Goal: Task Accomplishment & Management: Use online tool/utility

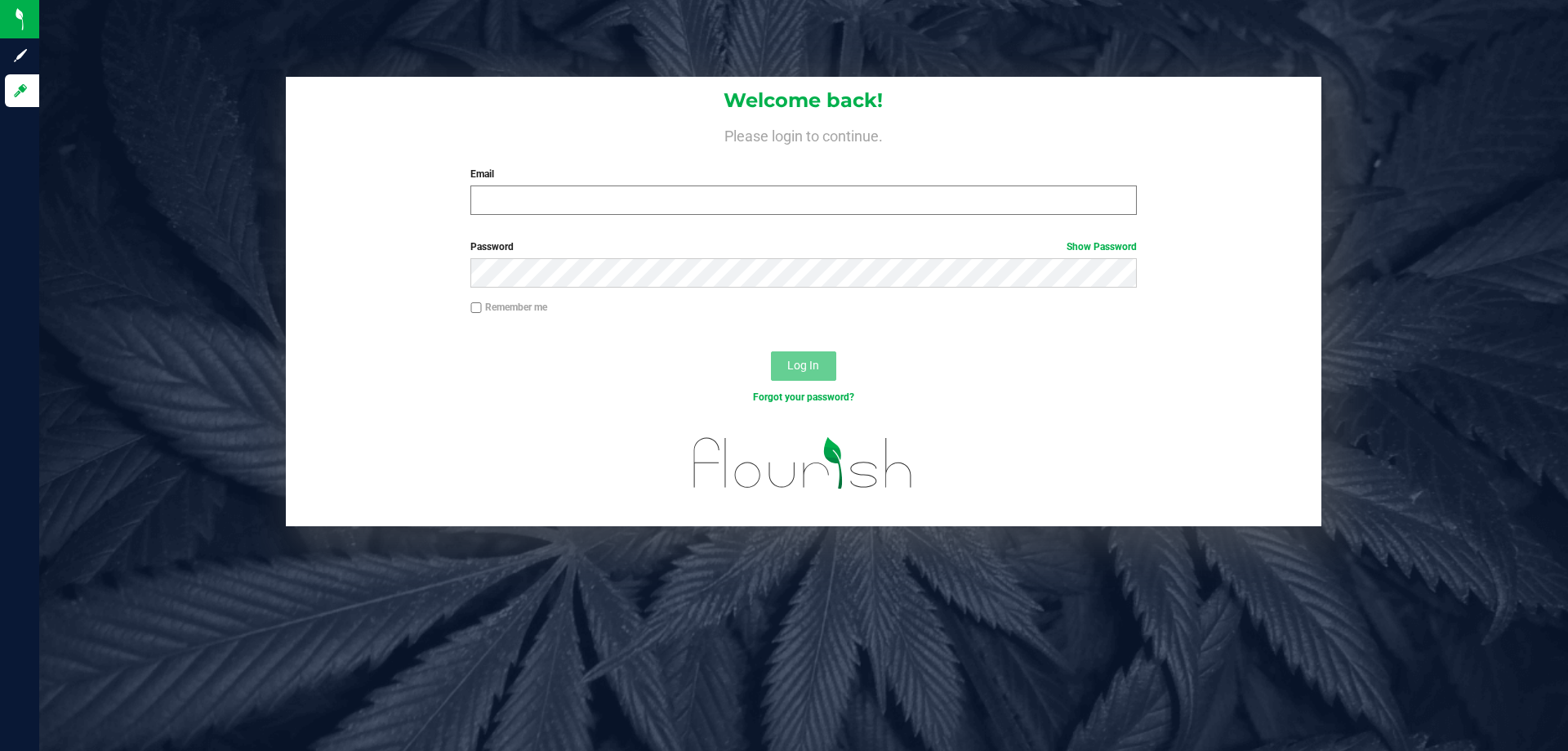
click at [512, 184] on div "Email Required Please format your email correctly." at bounding box center [803, 190] width 689 height 48
click at [509, 193] on input "Email" at bounding box center [803, 200] width 666 height 30
type input "[EMAIL_ADDRESS][DOMAIN_NAME]"
click at [771, 351] on button "Log In" at bounding box center [804, 366] width 65 height 30
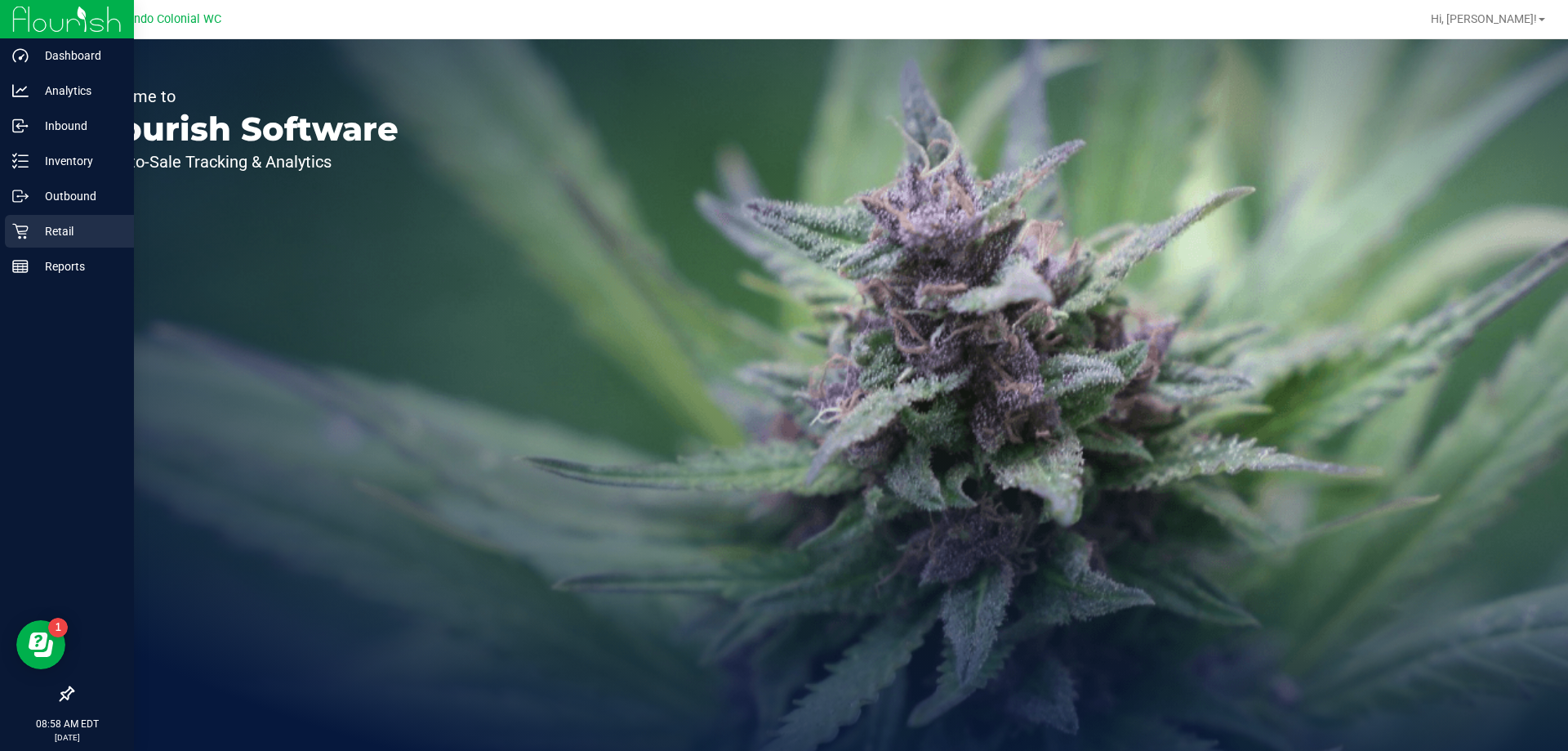
click at [58, 235] on p "Retail" at bounding box center [77, 232] width 98 height 20
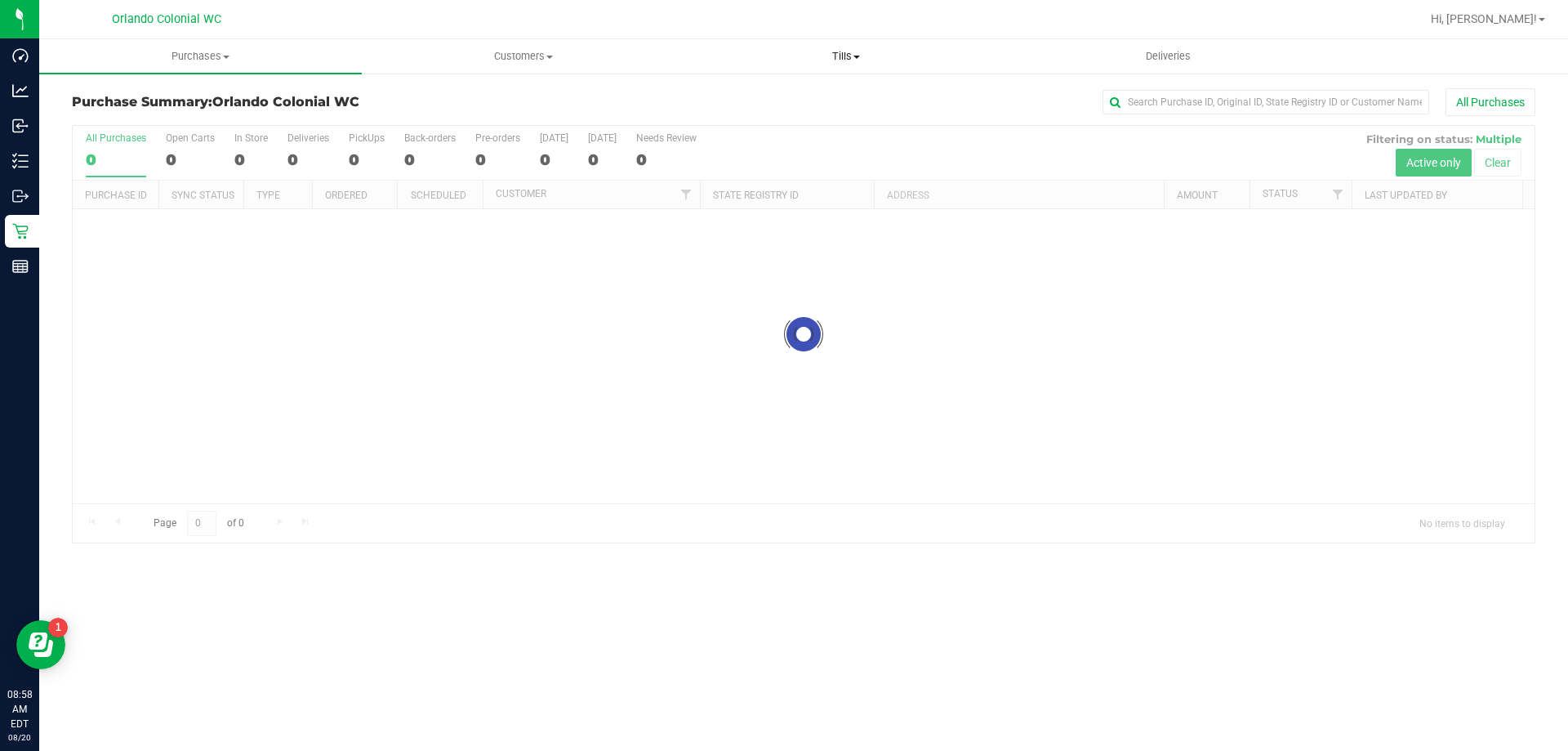
click at [843, 47] on uib-tab-heading "Tills Manage tills Reconcile e-payments" at bounding box center [845, 56] width 321 height 33
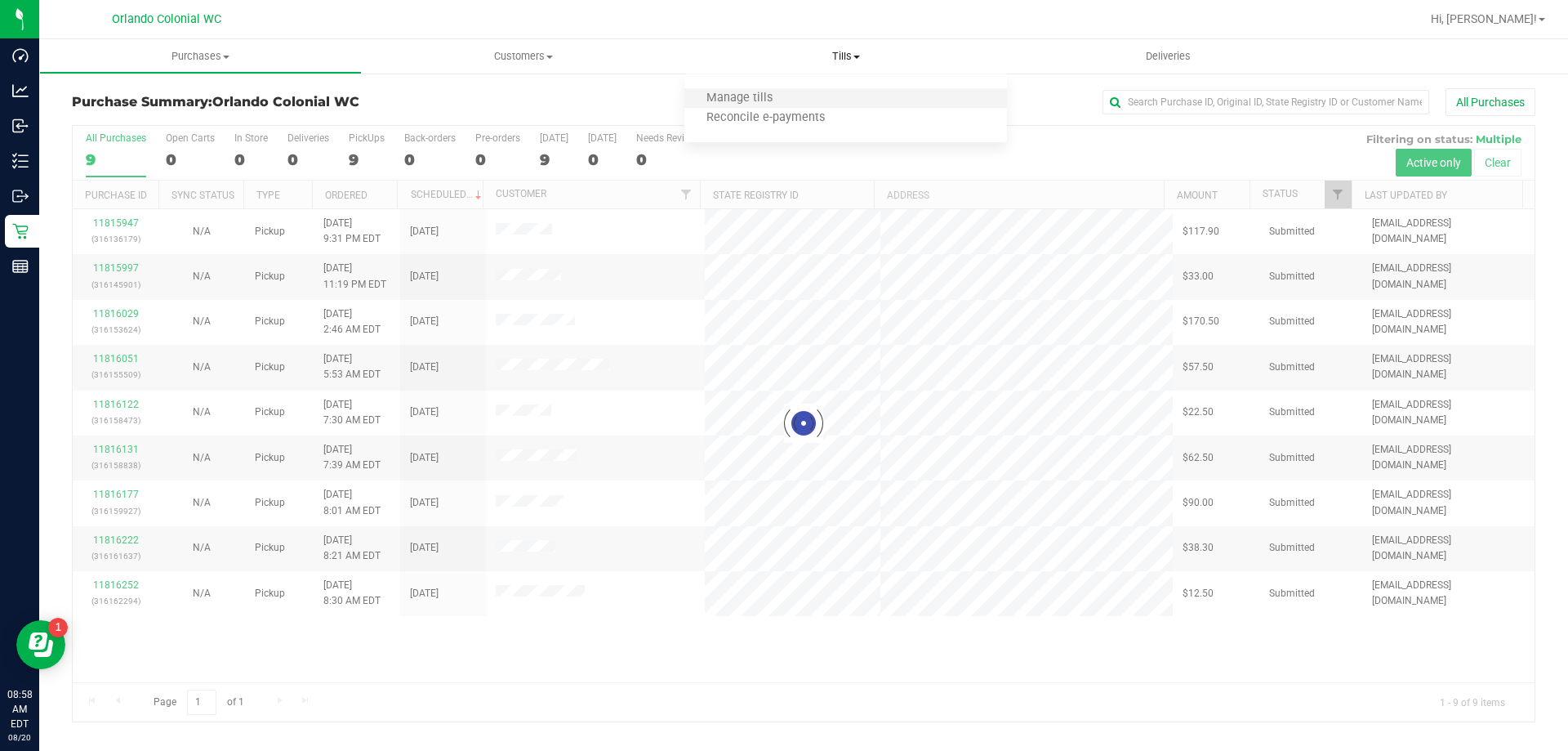
click at [836, 94] on li "Manage tills" at bounding box center [845, 99] width 322 height 20
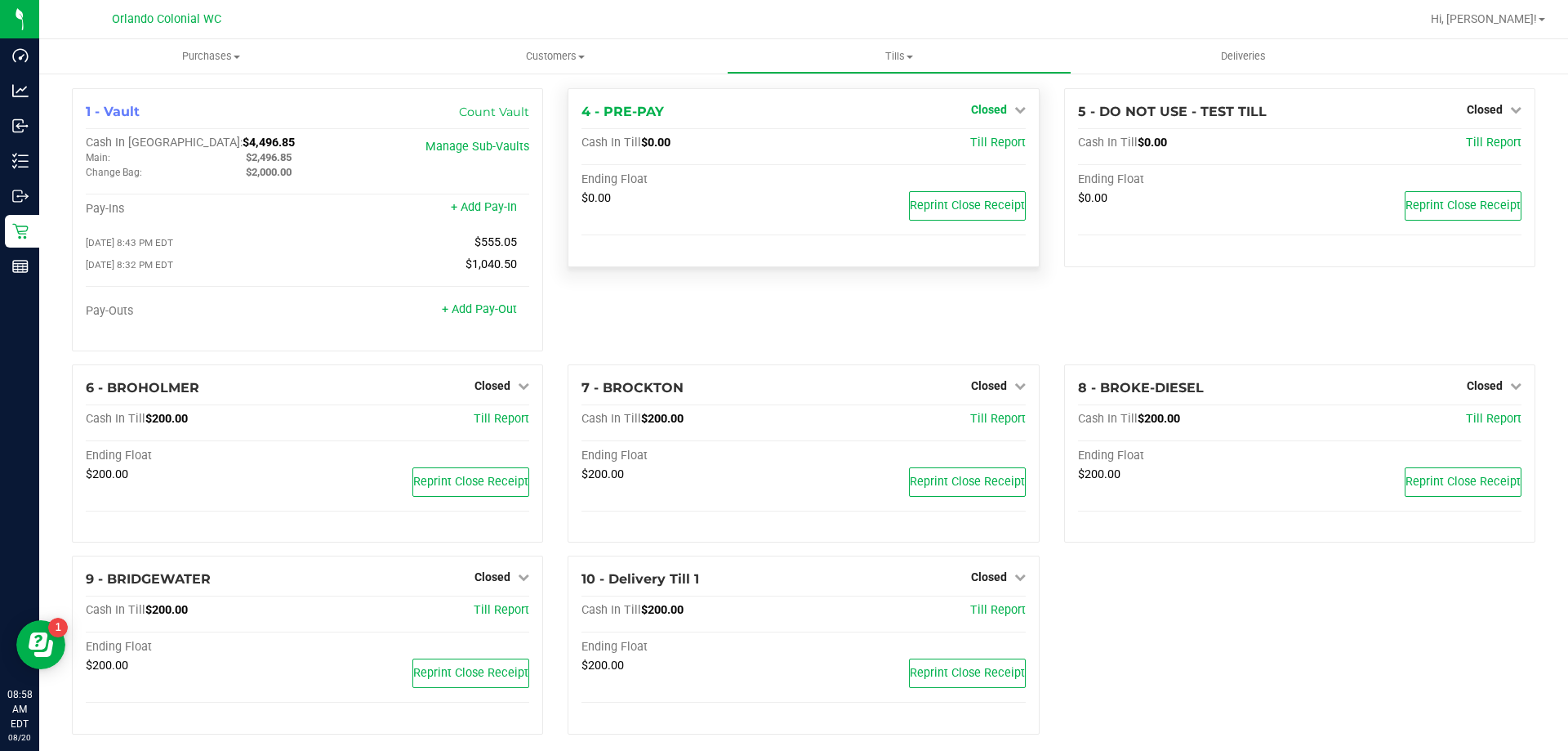
click at [988, 114] on span "Closed" at bounding box center [989, 108] width 35 height 13
click at [991, 143] on link "Open Till" at bounding box center [988, 143] width 43 height 13
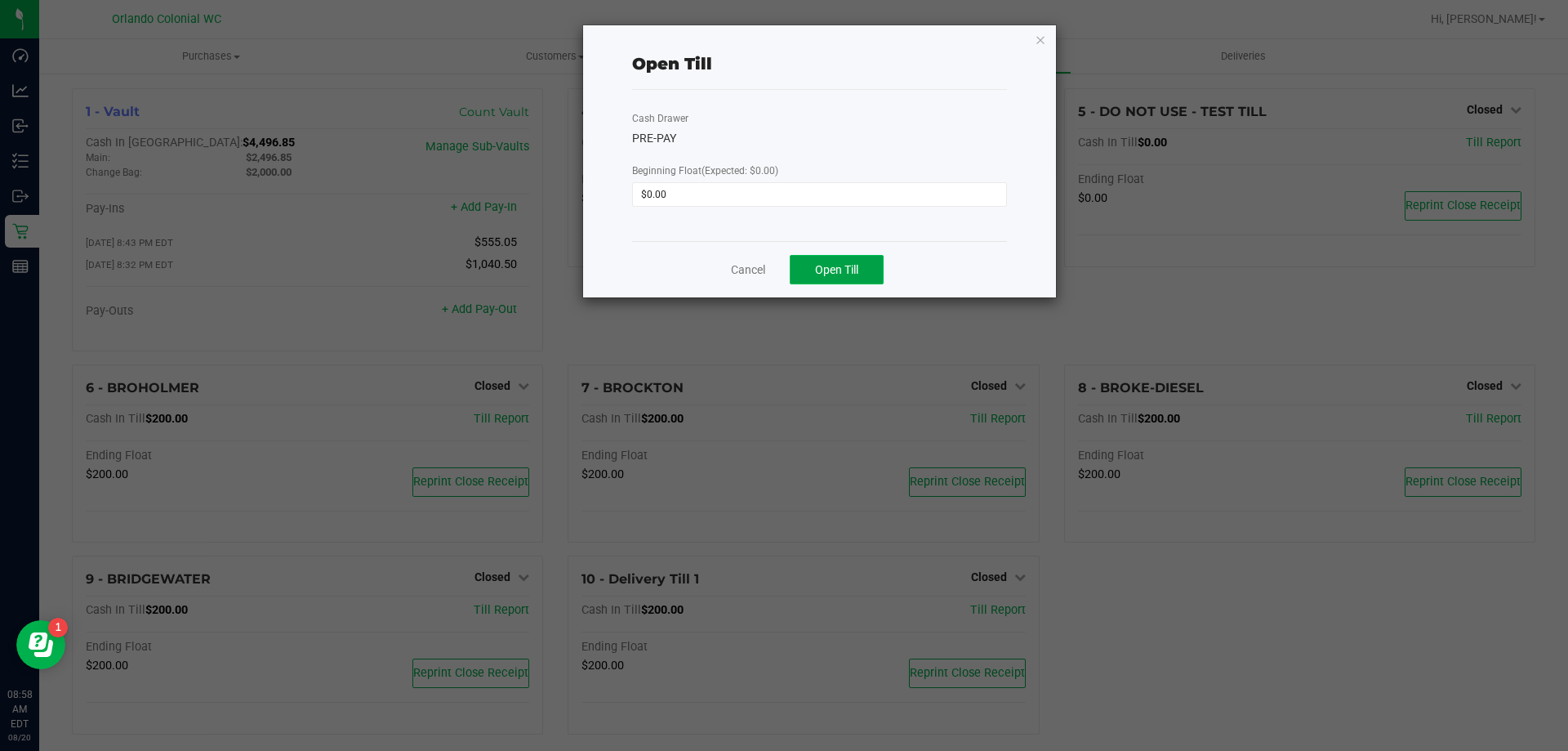
click at [850, 256] on button "Open Till" at bounding box center [836, 270] width 94 height 30
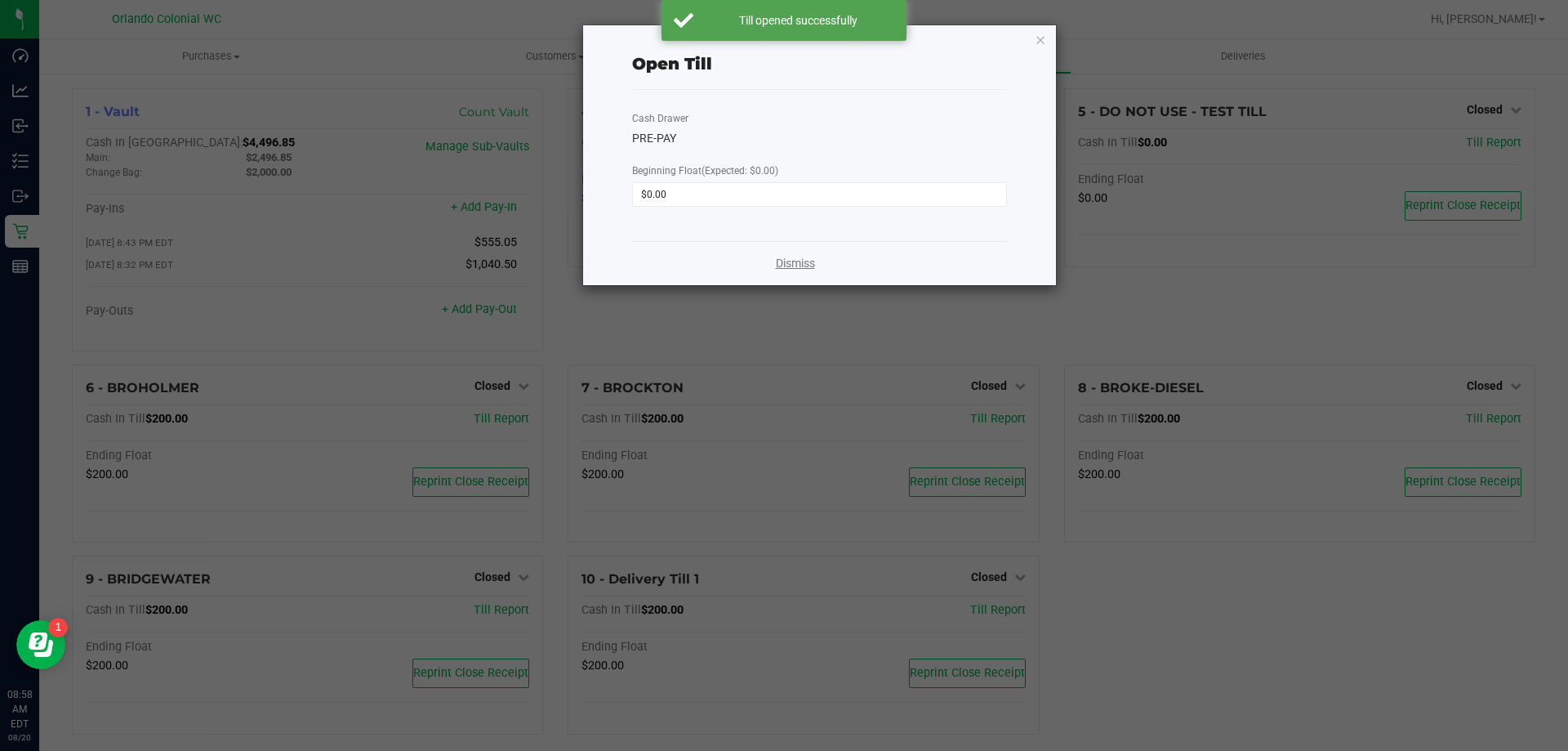
click at [796, 258] on link "Dismiss" at bounding box center [796, 263] width 39 height 17
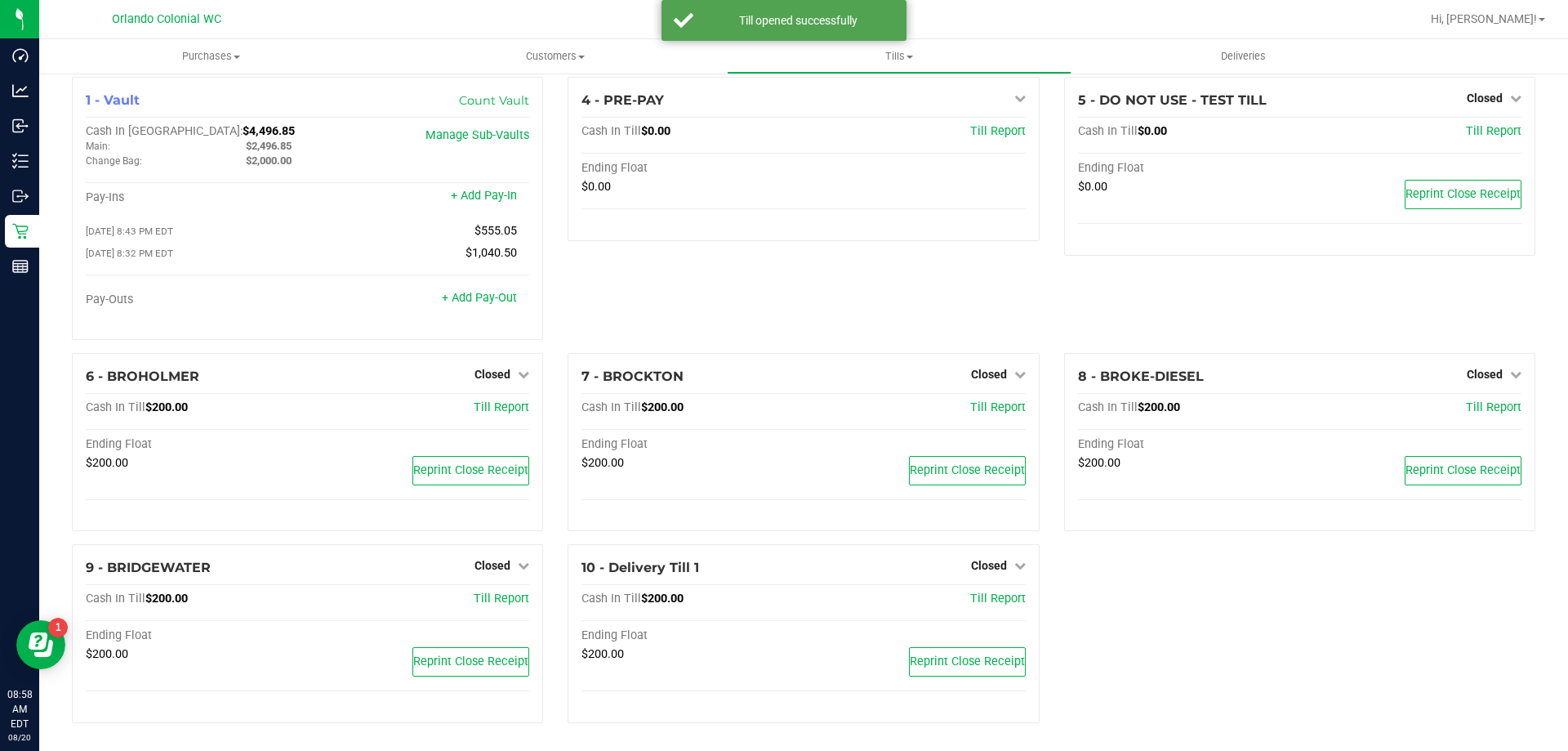
scroll to position [17, 0]
drag, startPoint x: 481, startPoint y: 371, endPoint x: 486, endPoint y: 430, distance: 59.2
click at [482, 372] on span "Closed" at bounding box center [492, 372] width 35 height 13
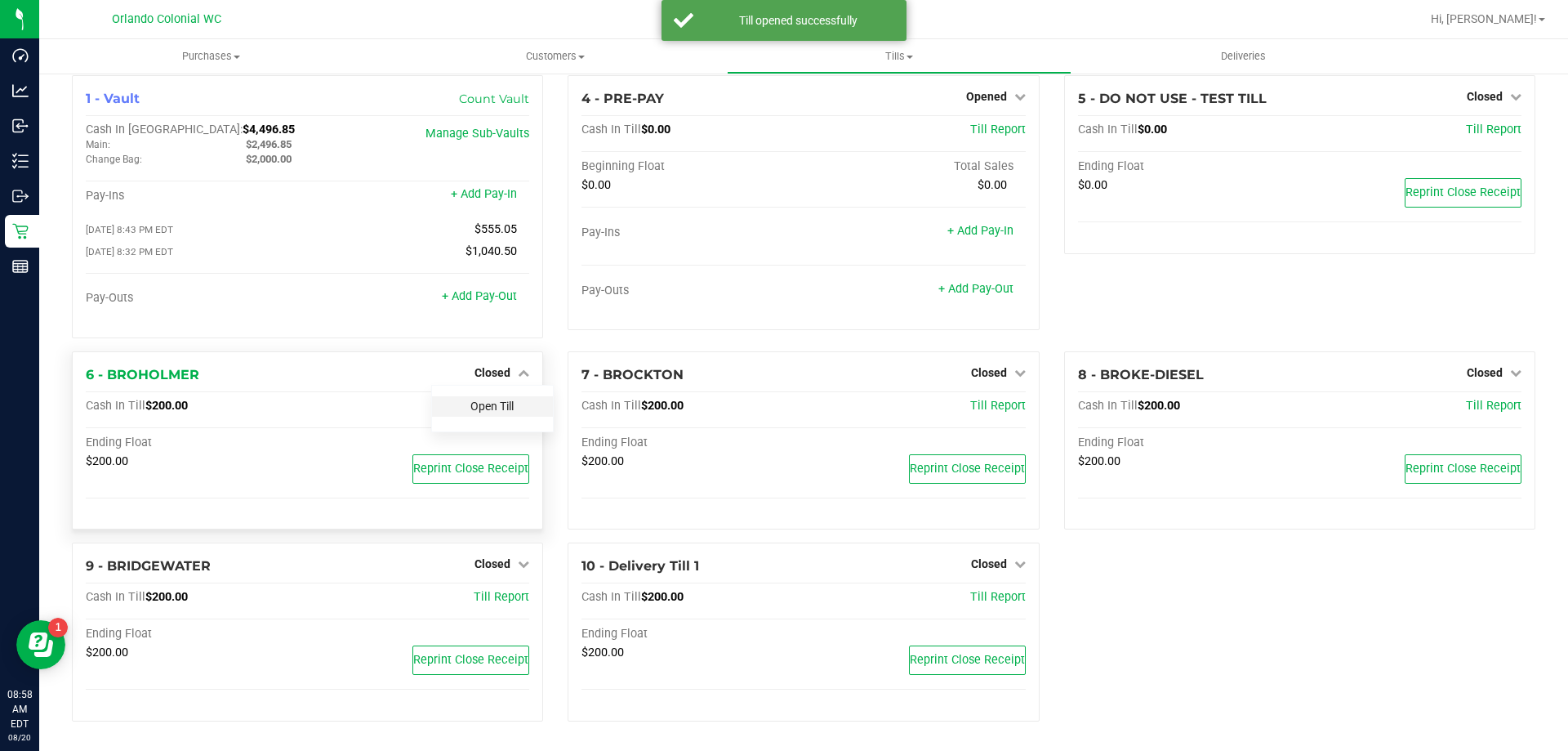
click at [494, 411] on link "Open Till" at bounding box center [491, 405] width 43 height 13
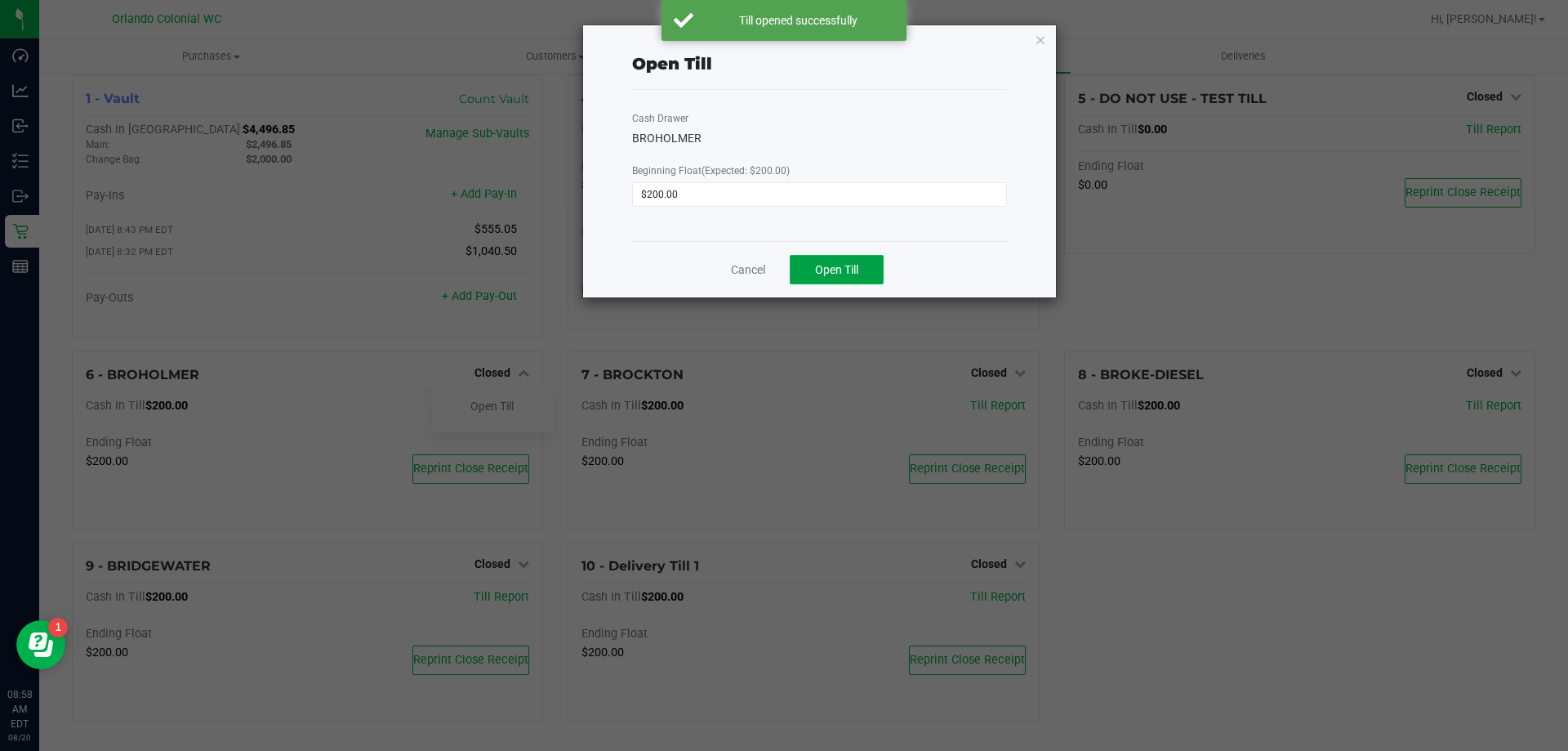
click at [837, 271] on span "Open Till" at bounding box center [836, 269] width 43 height 13
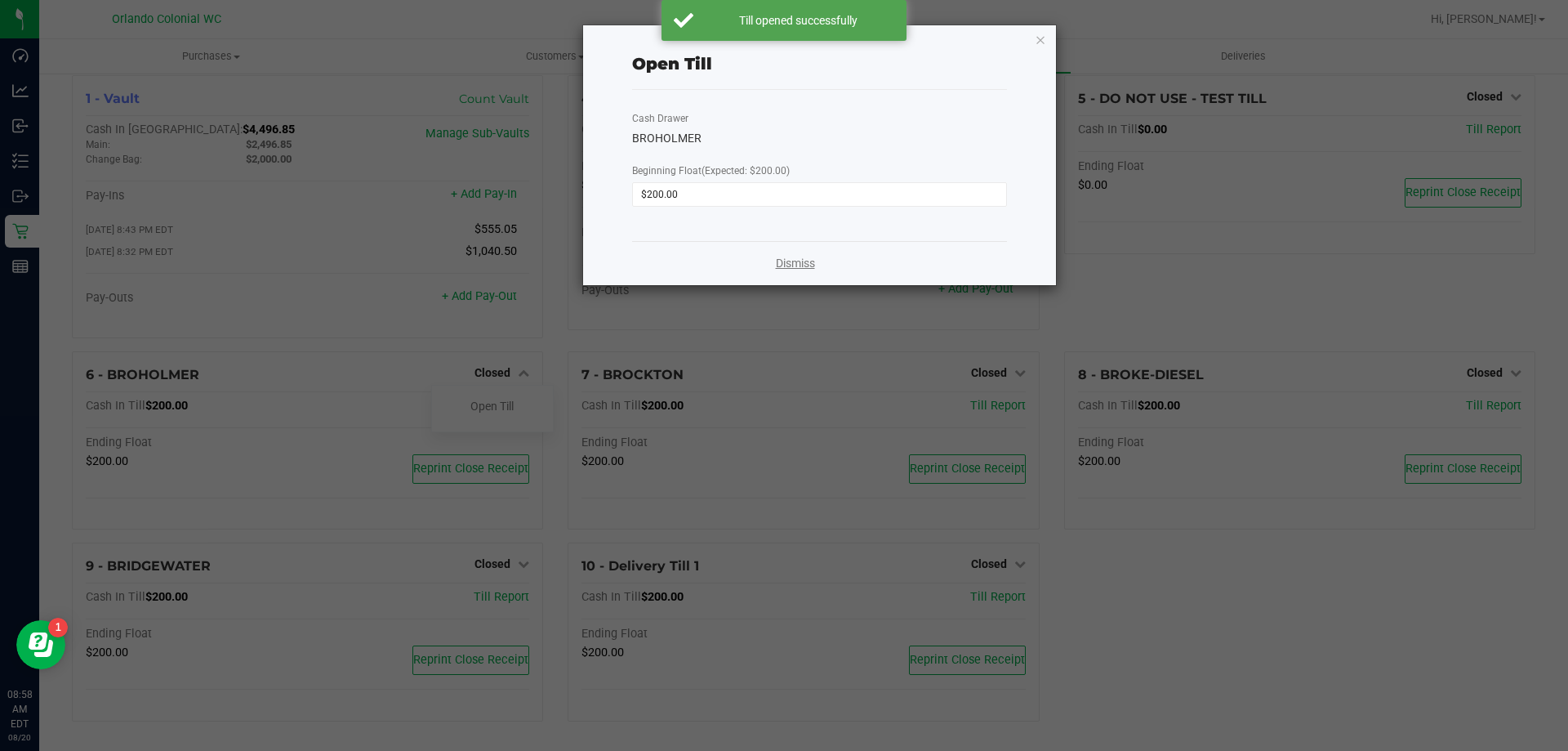
click at [776, 265] on link "Dismiss" at bounding box center [796, 263] width 39 height 17
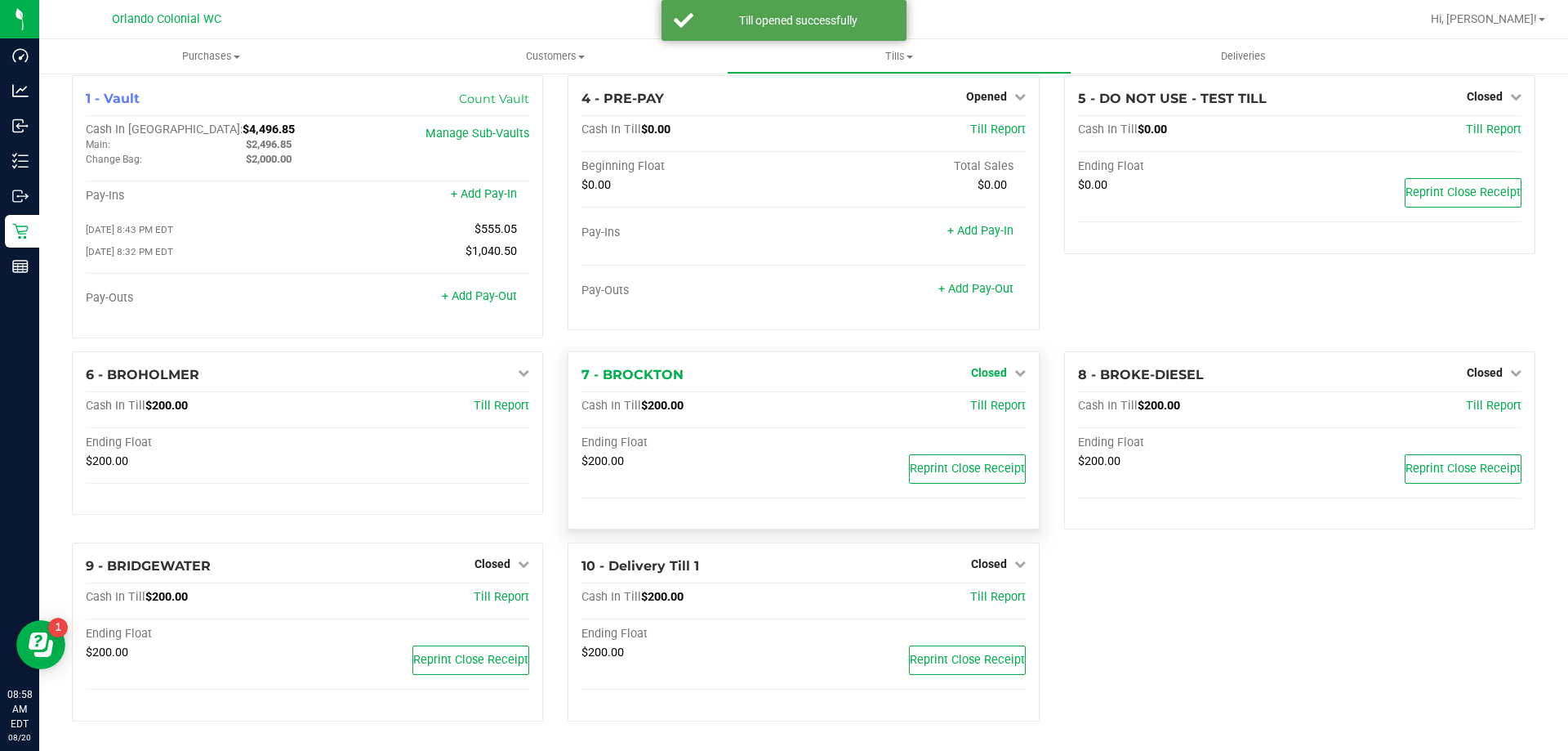
click at [981, 372] on span "Closed" at bounding box center [989, 372] width 35 height 13
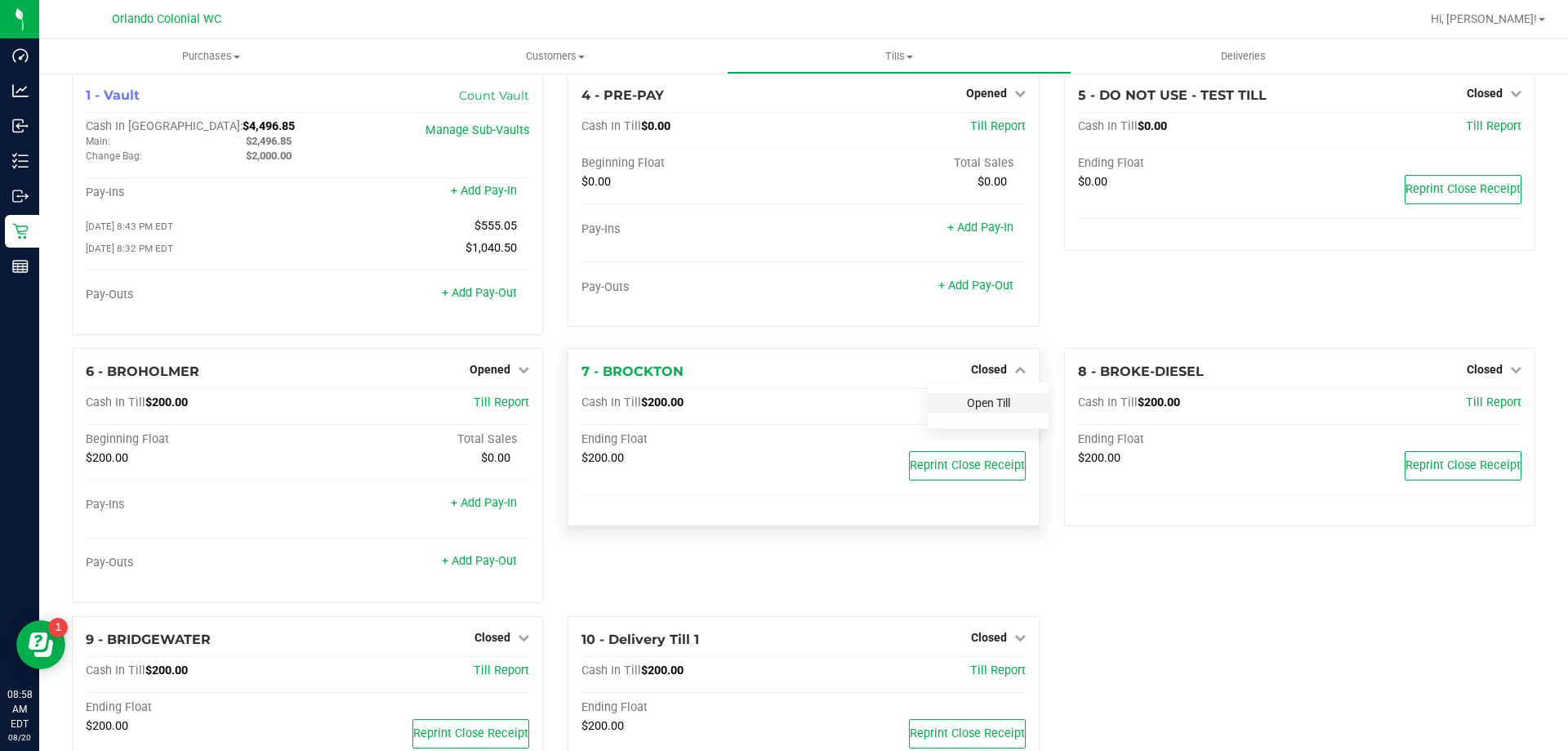
click at [986, 405] on link "Open Till" at bounding box center [988, 402] width 43 height 13
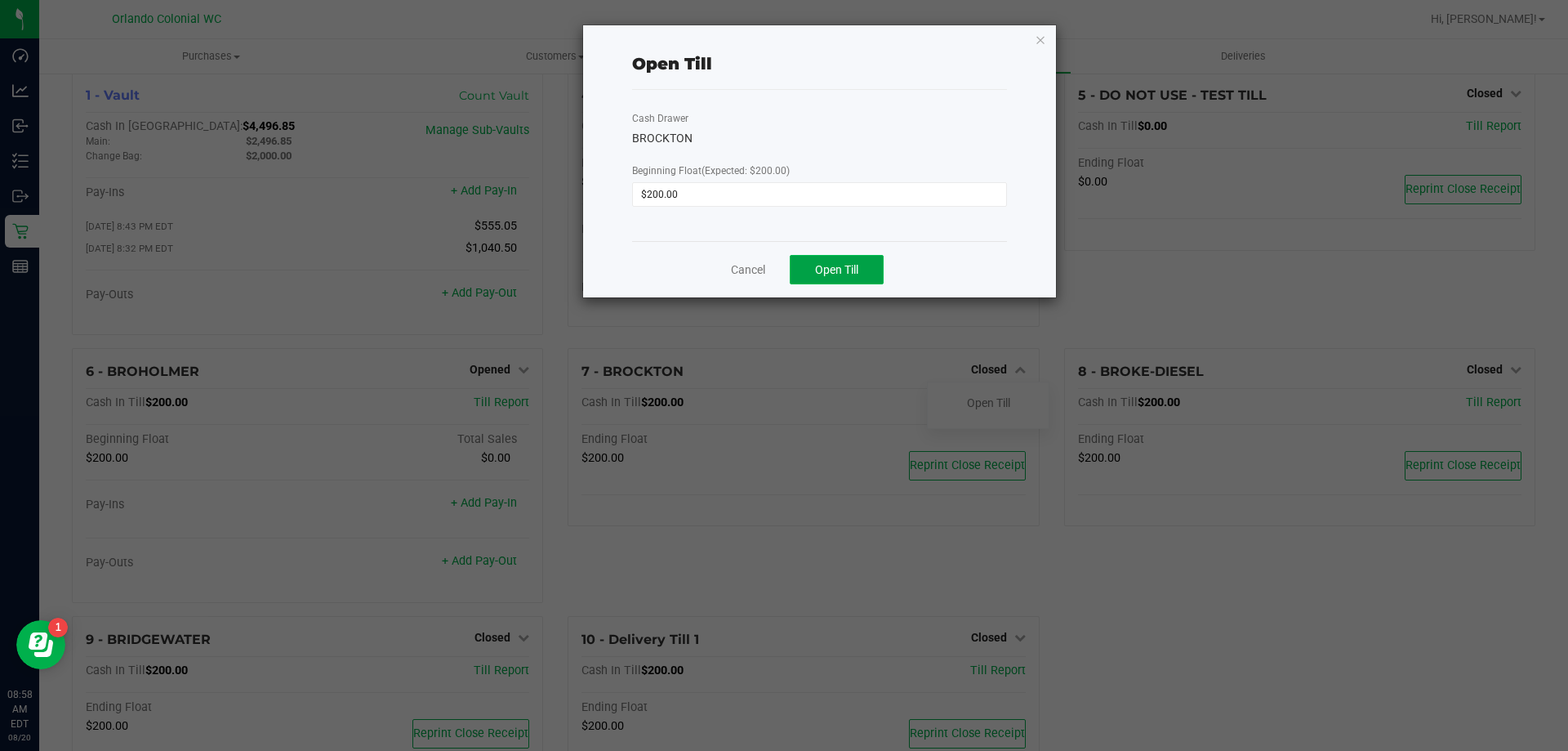
click at [858, 263] on span "Open Till" at bounding box center [836, 269] width 43 height 13
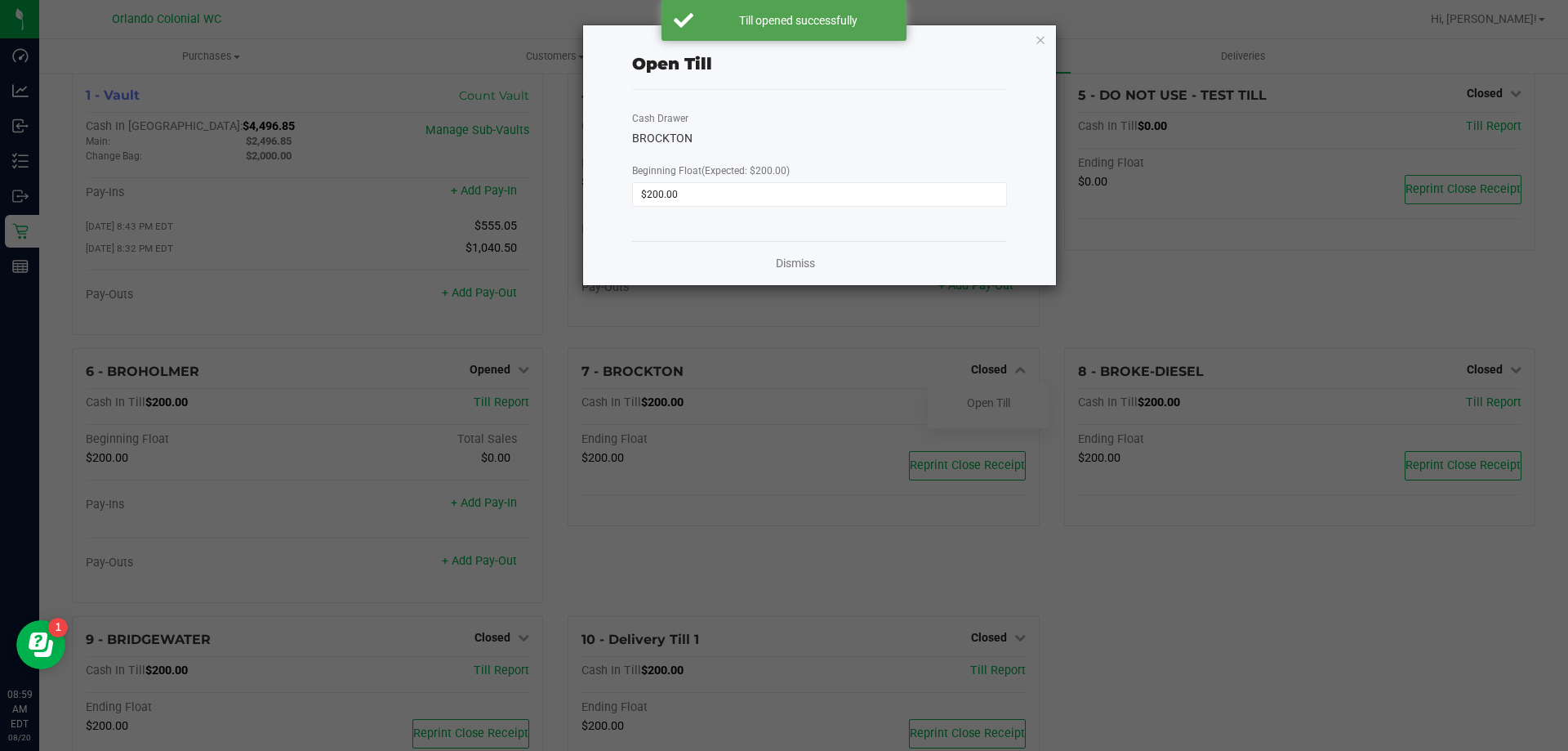
click at [769, 265] on div "Dismiss" at bounding box center [819, 263] width 374 height 44
click at [791, 263] on link "Dismiss" at bounding box center [796, 263] width 39 height 17
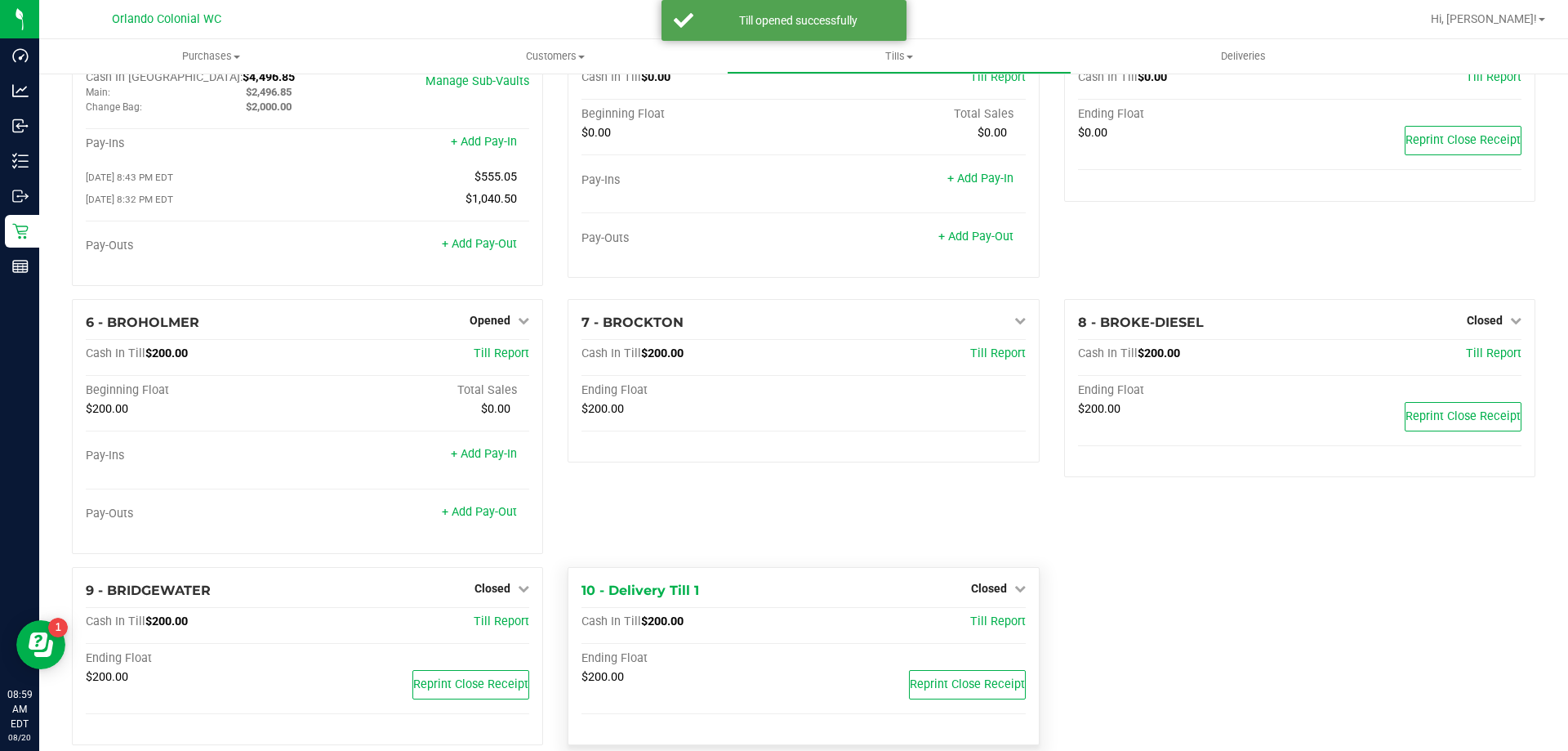
scroll to position [93, 0]
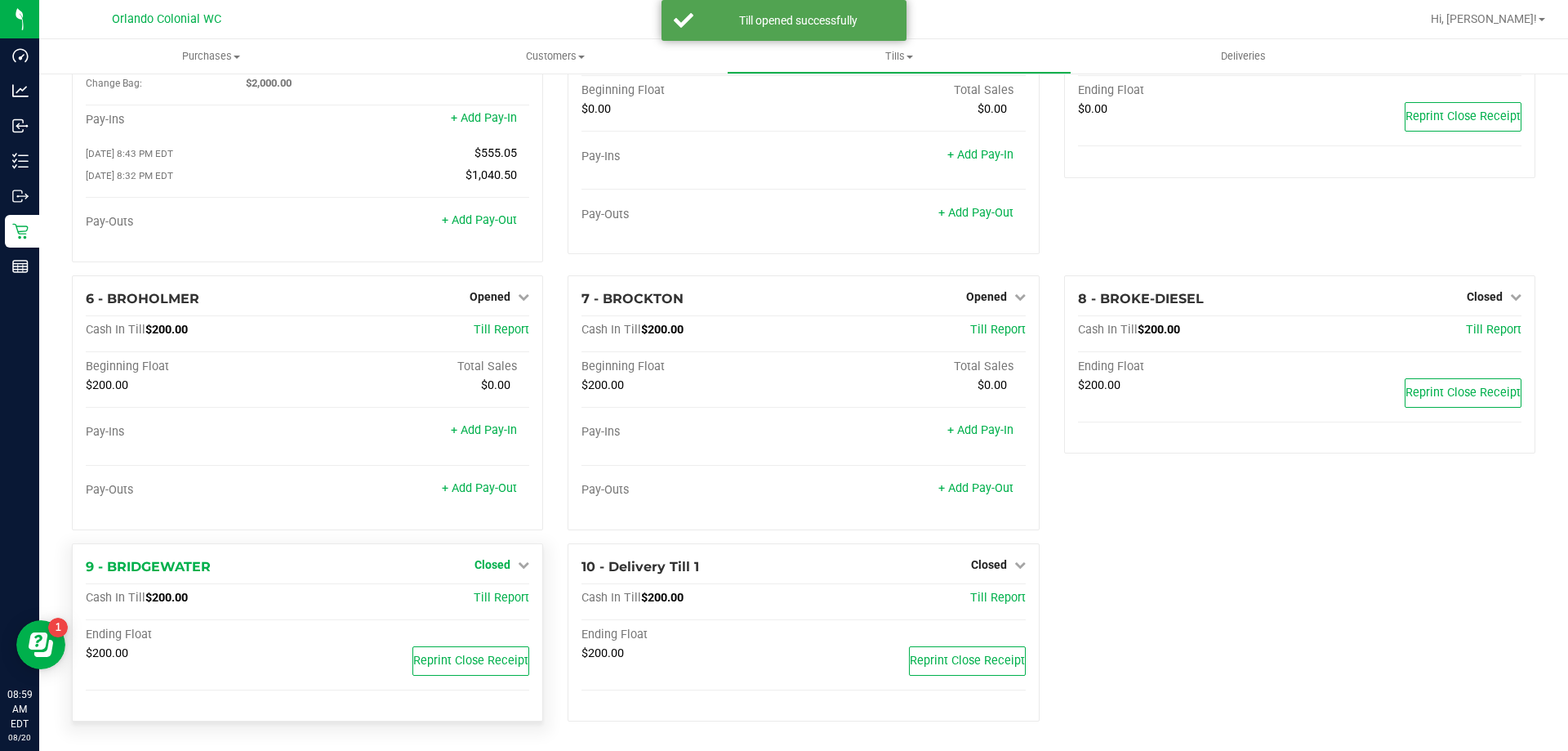
click at [501, 566] on span "Closed" at bounding box center [492, 564] width 35 height 13
click at [505, 590] on div "Open Till" at bounding box center [492, 598] width 121 height 21
click at [503, 598] on link "Open Till" at bounding box center [491, 597] width 43 height 13
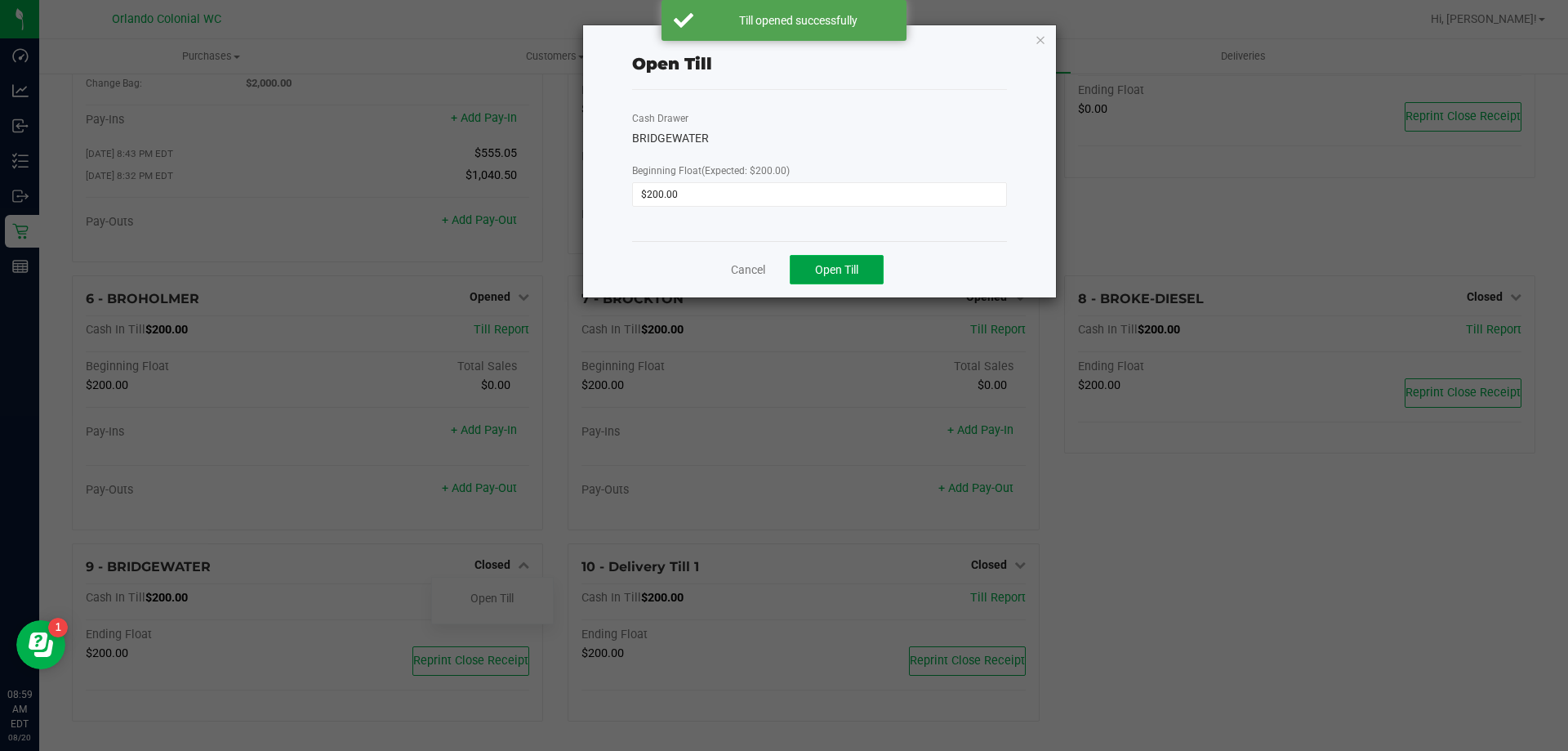
click at [832, 280] on button "Open Till" at bounding box center [836, 270] width 94 height 30
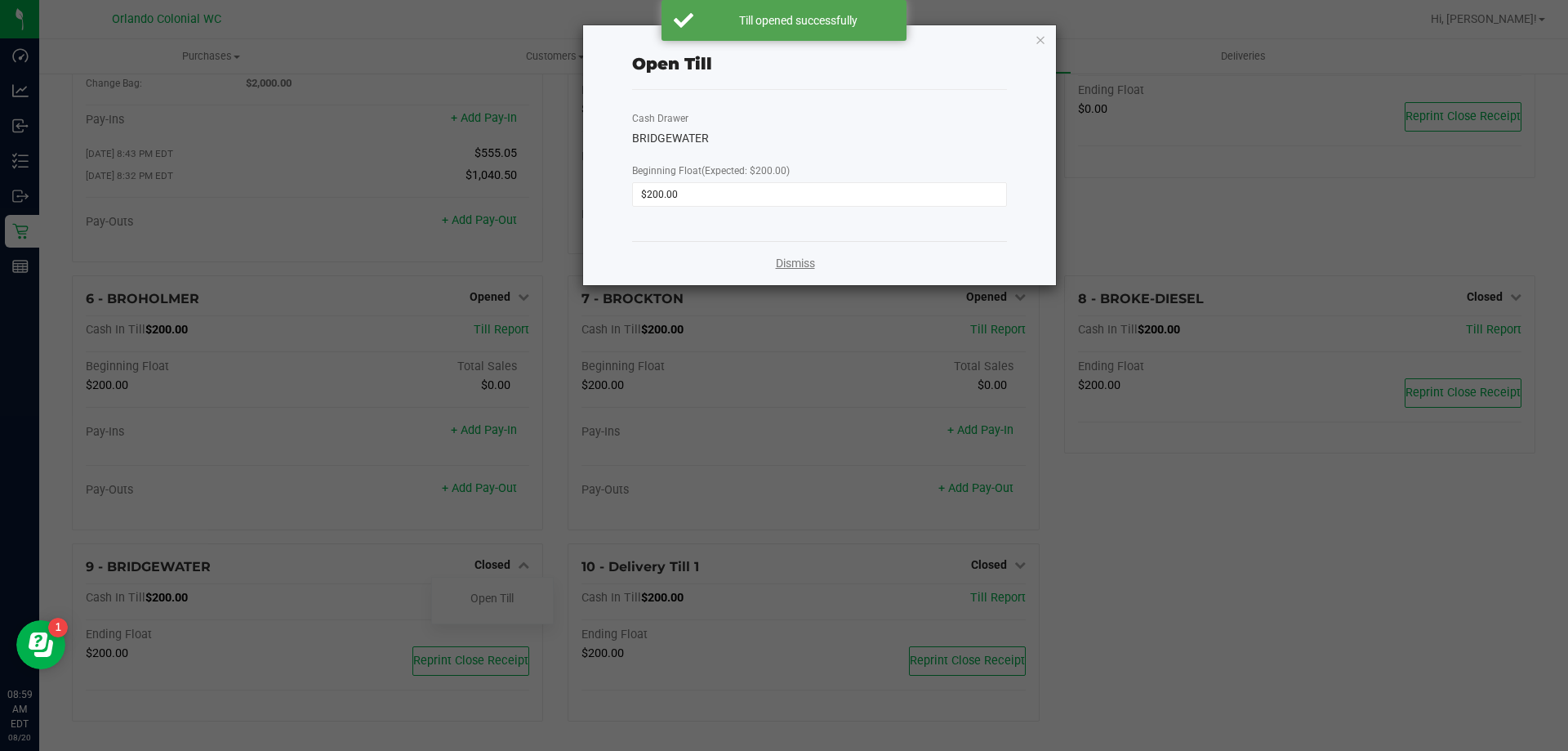
click at [805, 261] on link "Dismiss" at bounding box center [796, 263] width 39 height 17
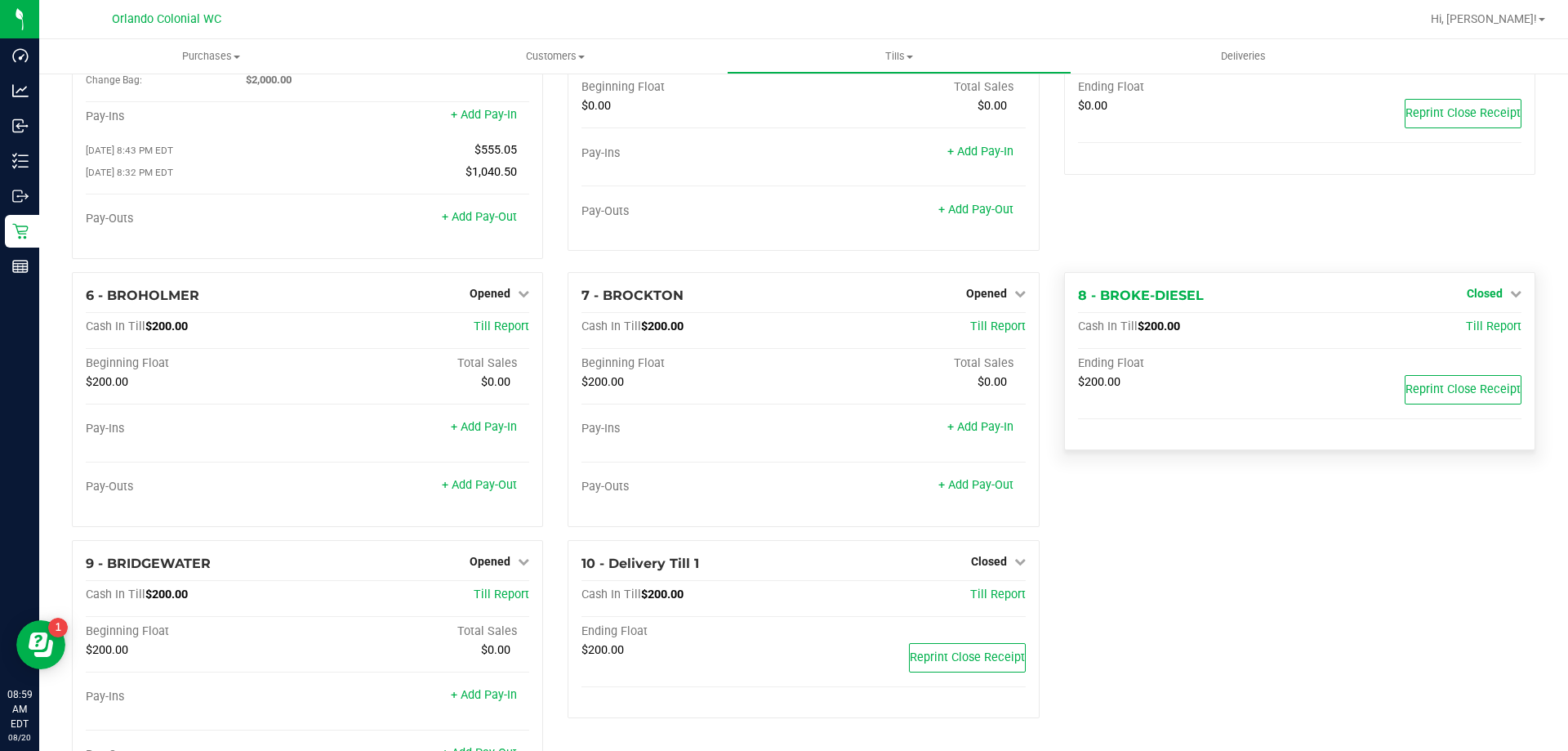
drag, startPoint x: 1463, startPoint y: 290, endPoint x: 1465, endPoint y: 300, distance: 10.2
click at [1467, 291] on span "Closed" at bounding box center [1484, 293] width 35 height 13
click at [1466, 333] on link "Open Till" at bounding box center [1484, 326] width 43 height 13
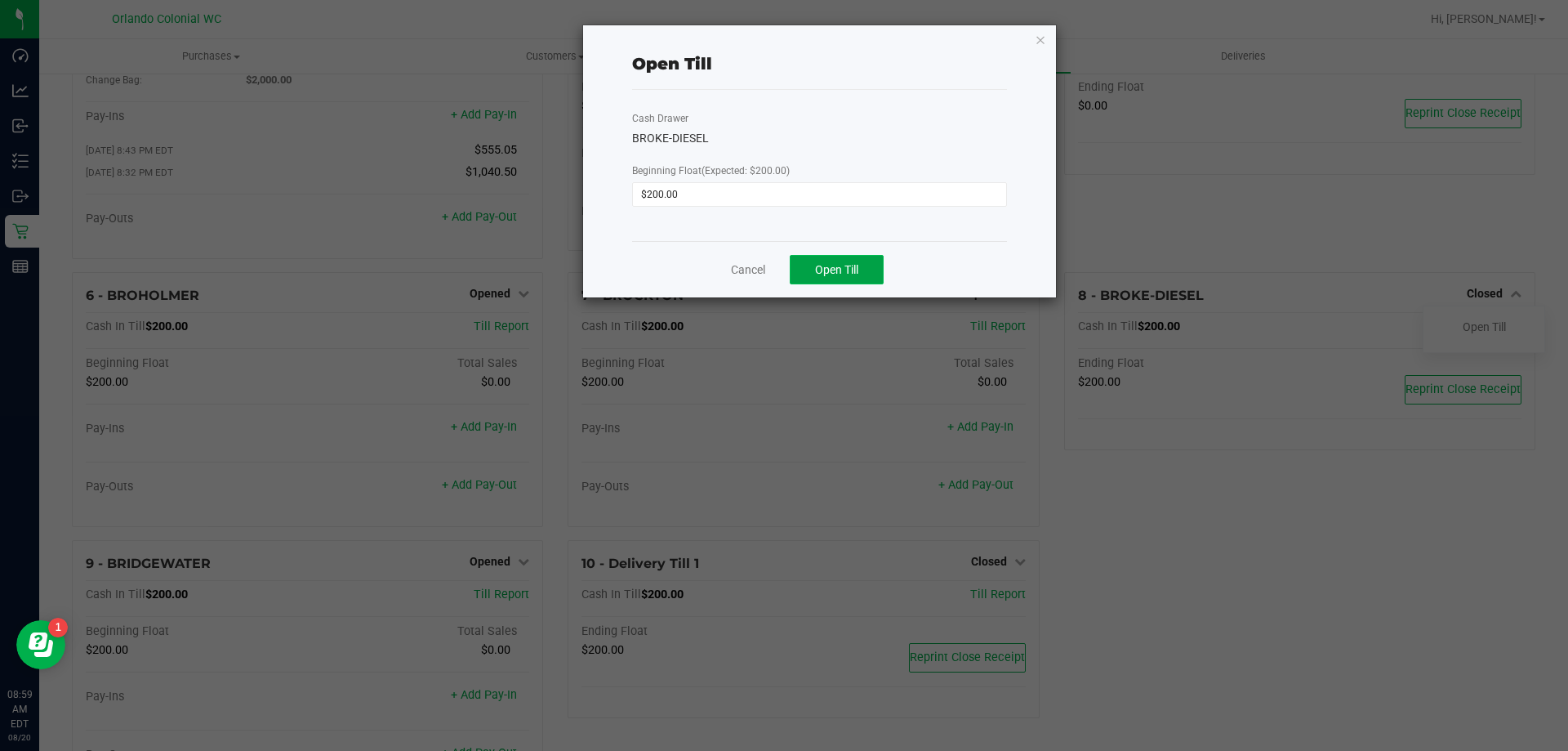
click at [860, 282] on button "Open Till" at bounding box center [836, 270] width 94 height 30
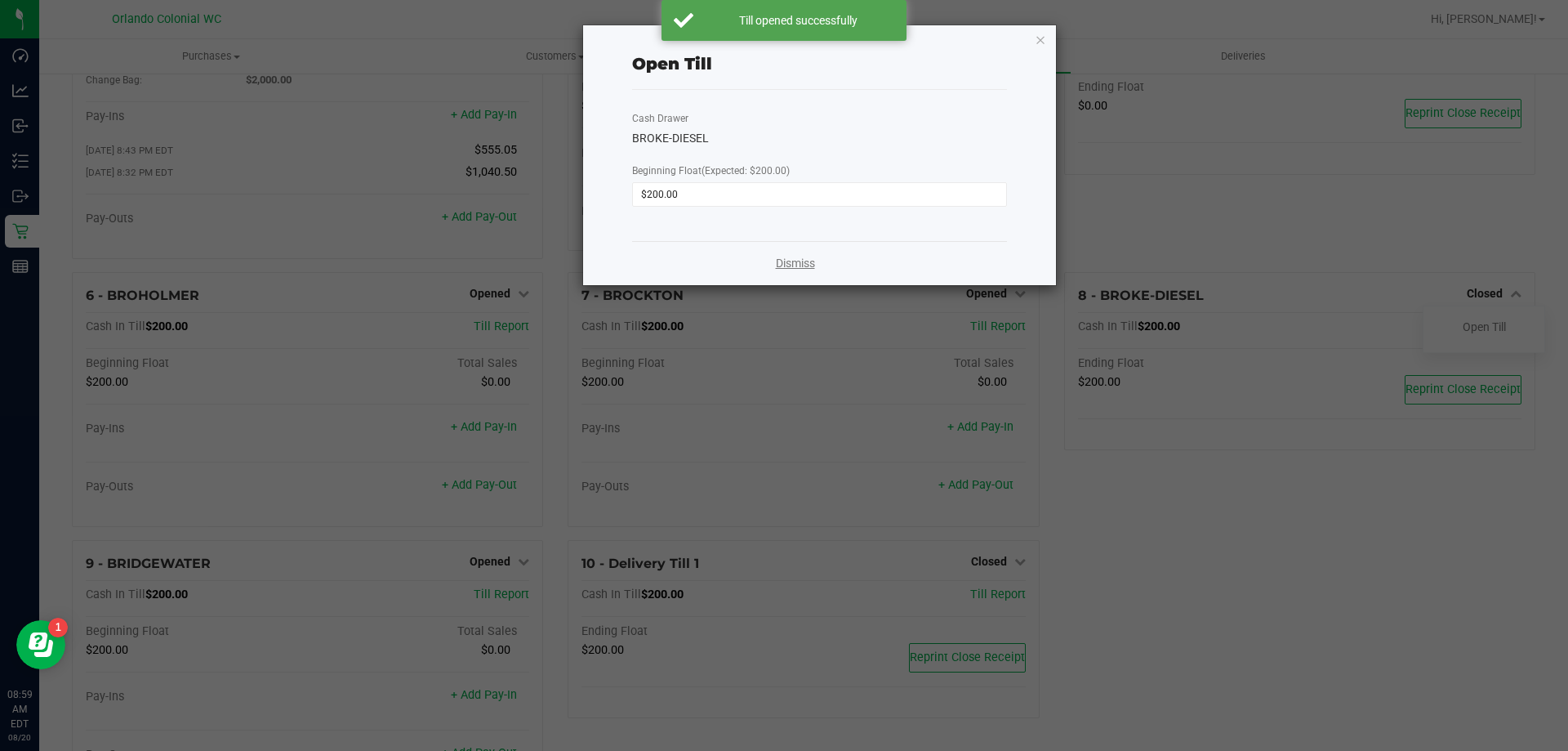
click at [789, 263] on link "Dismiss" at bounding box center [796, 263] width 39 height 17
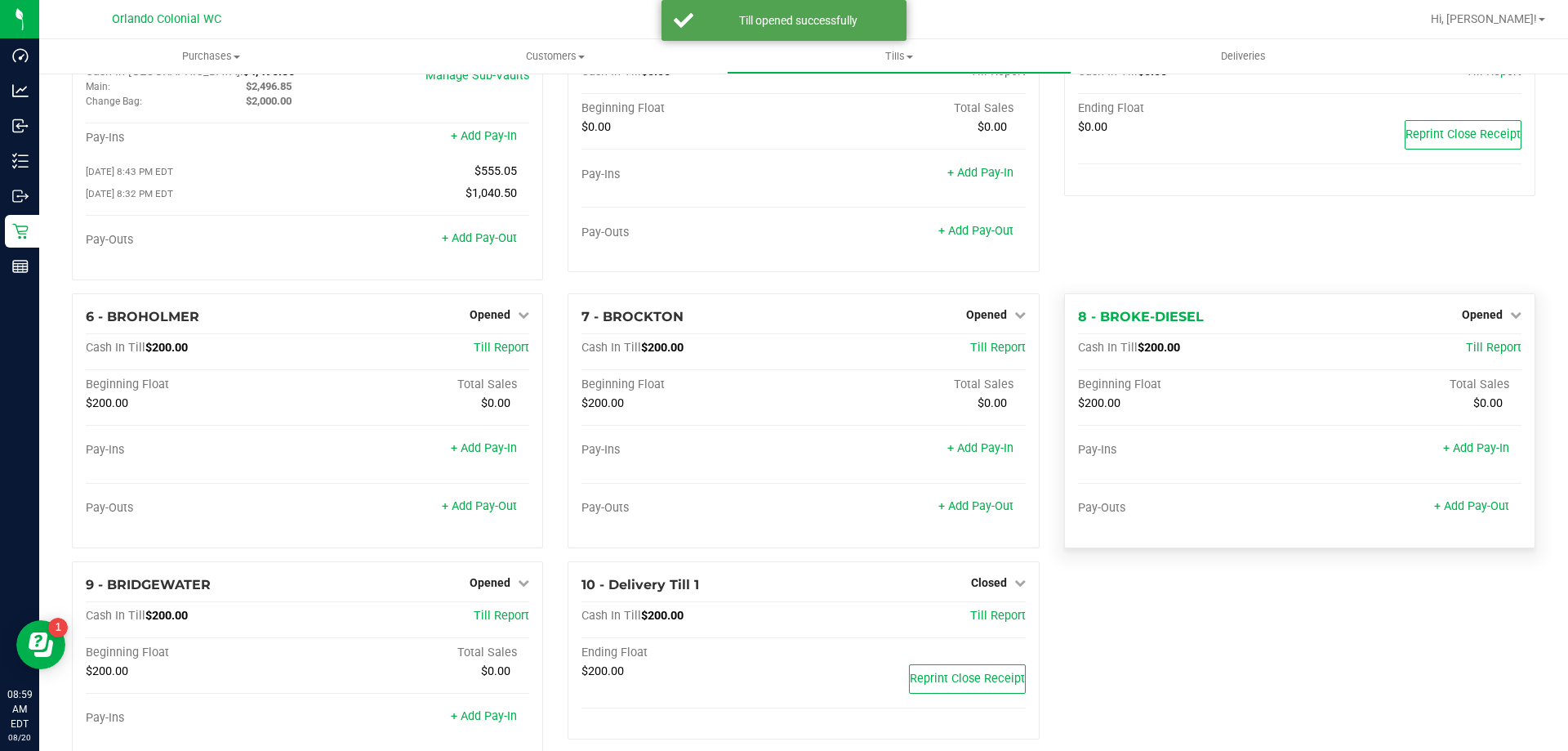
scroll to position [0, 0]
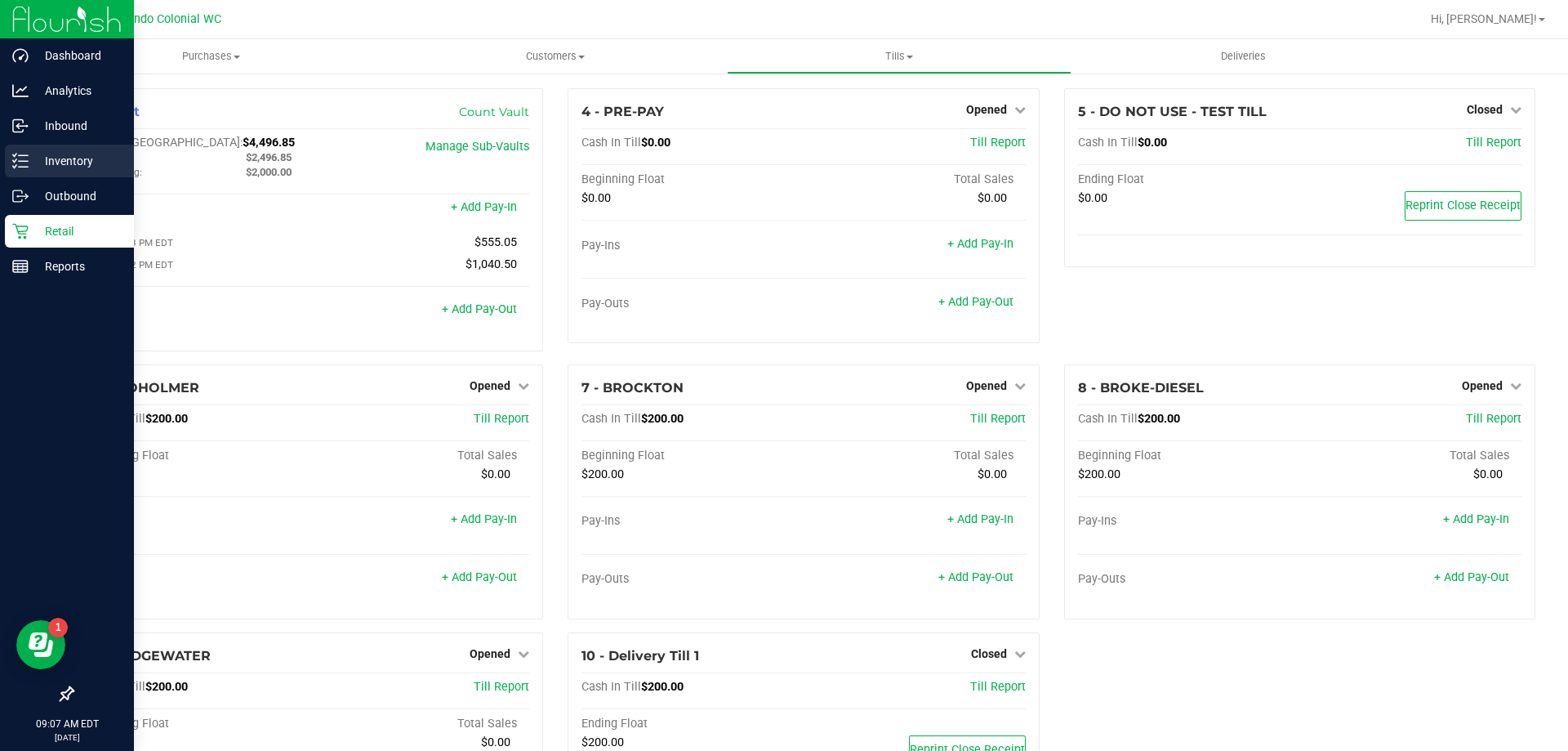
click at [37, 175] on div "Inventory" at bounding box center [69, 161] width 129 height 33
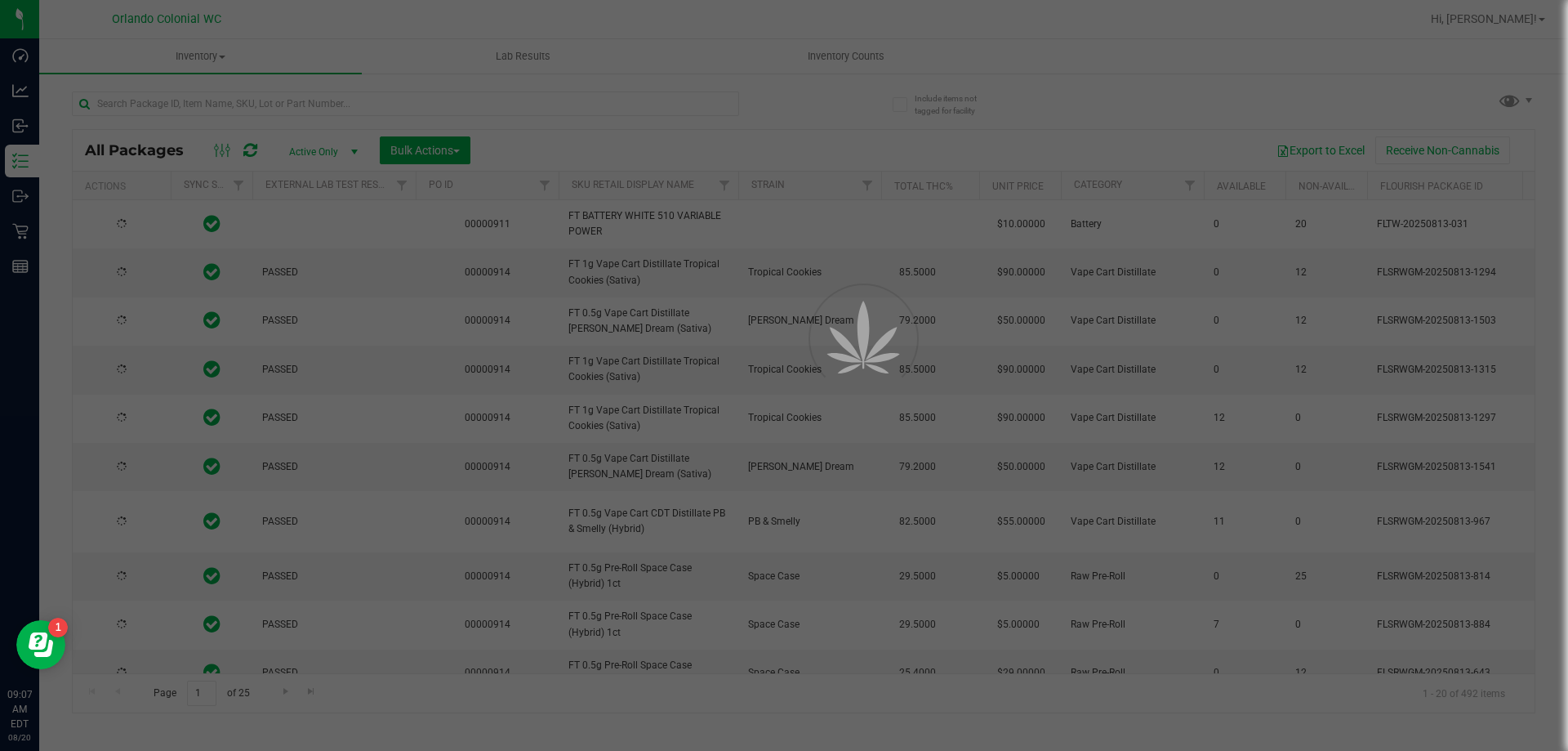
click at [299, 105] on div at bounding box center [784, 376] width 1568 height 751
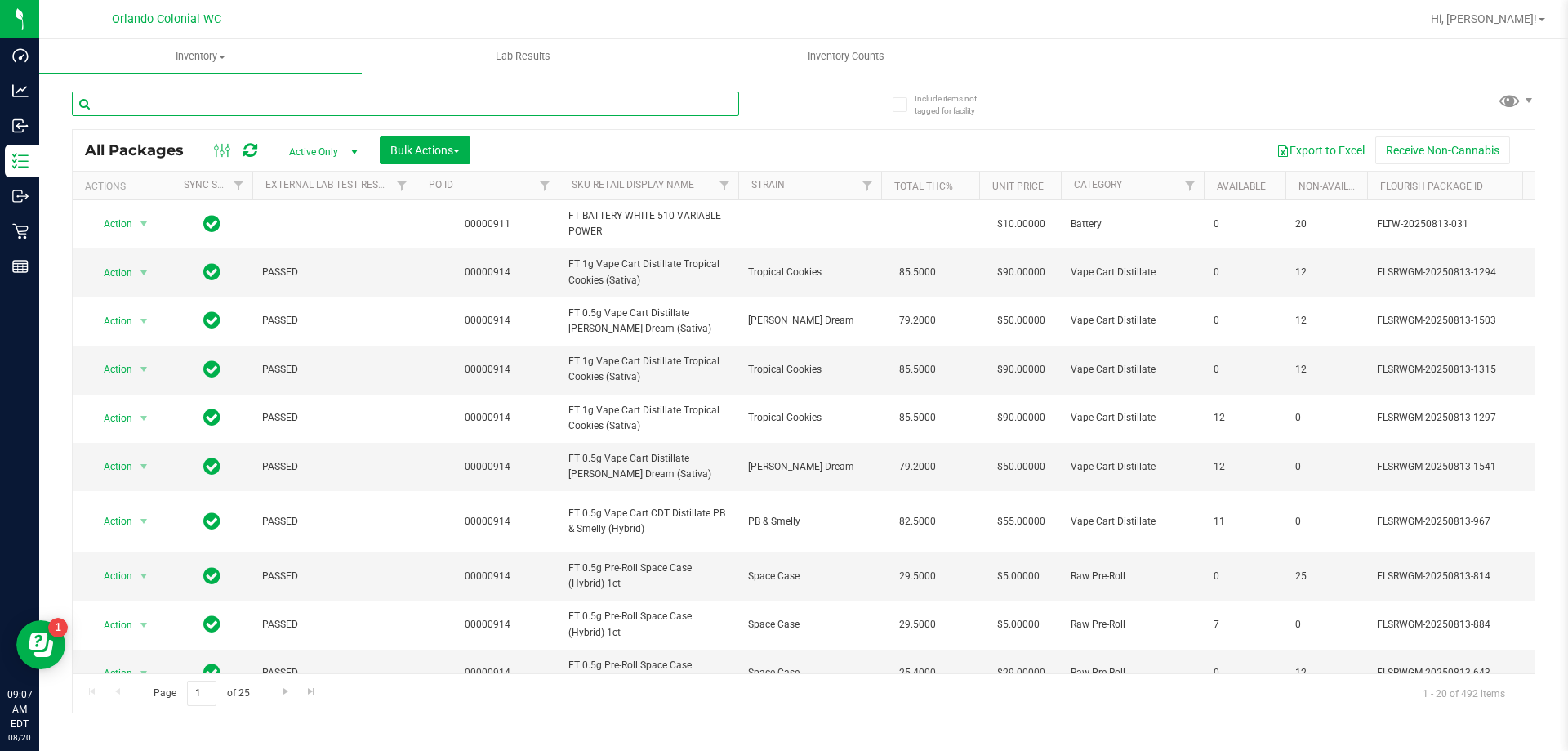
click at [303, 100] on input "text" at bounding box center [405, 103] width 667 height 25
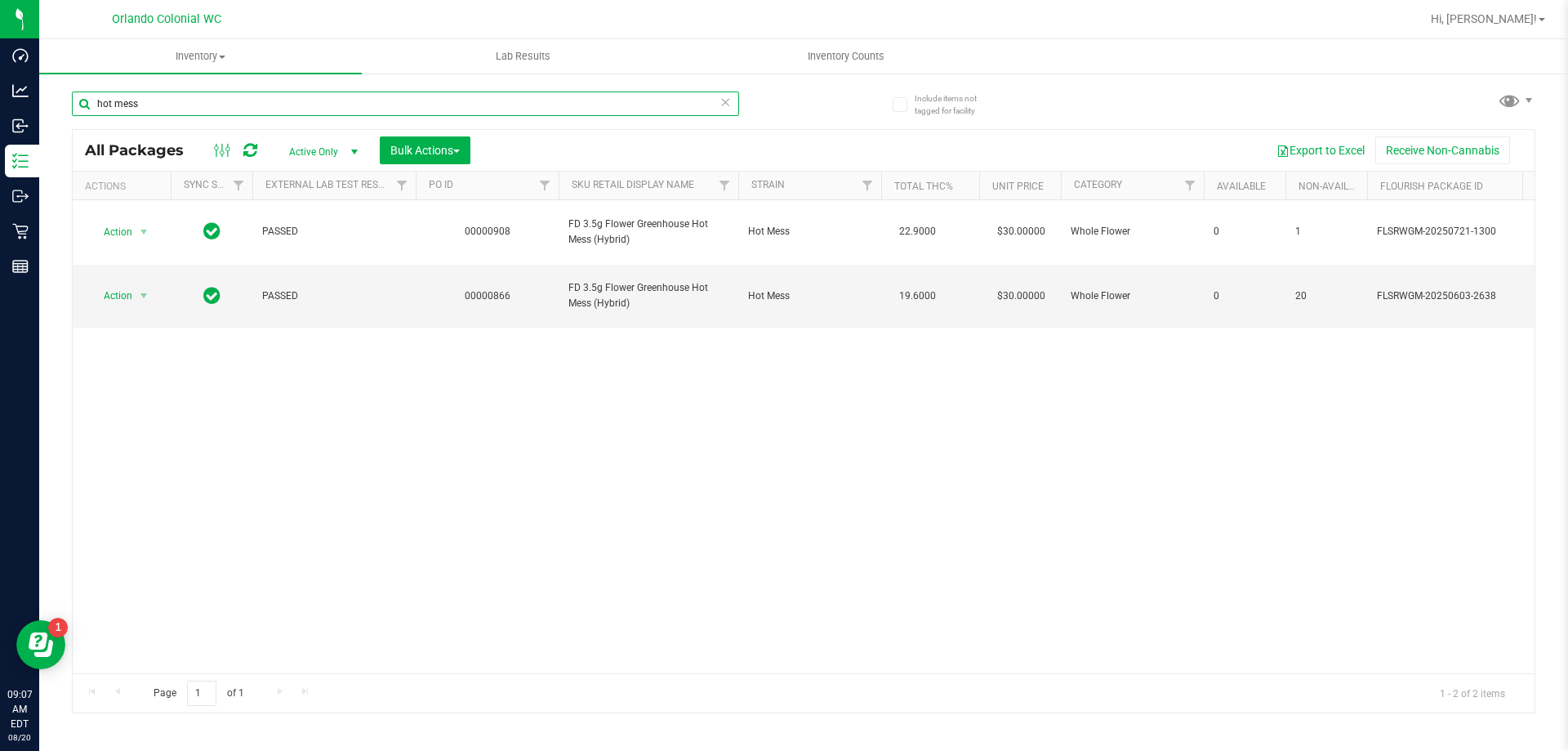
type input "hot mess"
click at [592, 364] on div "Action Action Adjust qty Create package Edit attributes Global inventory Locate…" at bounding box center [804, 437] width 1462 height 473
click at [144, 289] on span "select" at bounding box center [143, 295] width 13 height 13
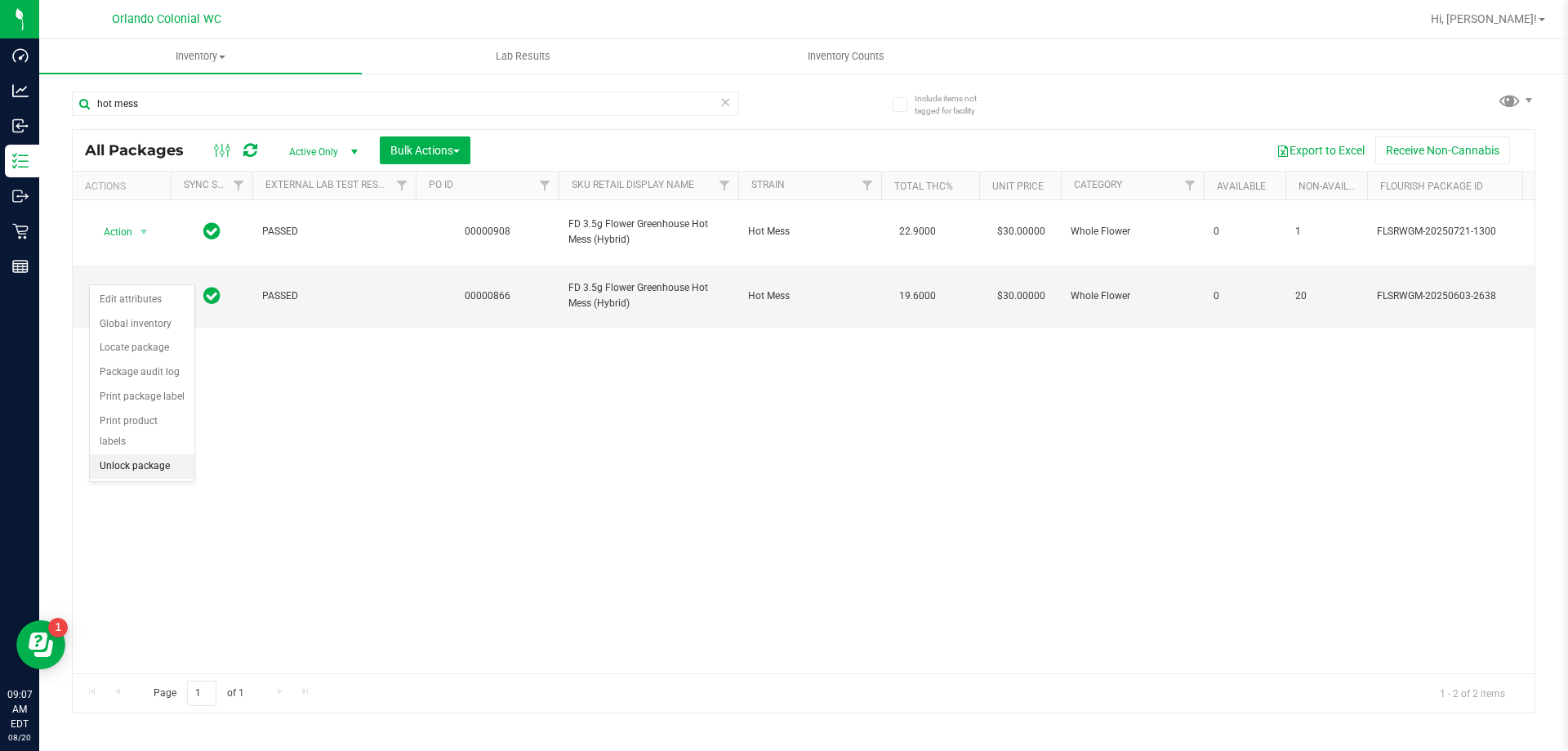
click at [157, 454] on li "Unlock package" at bounding box center [142, 466] width 104 height 25
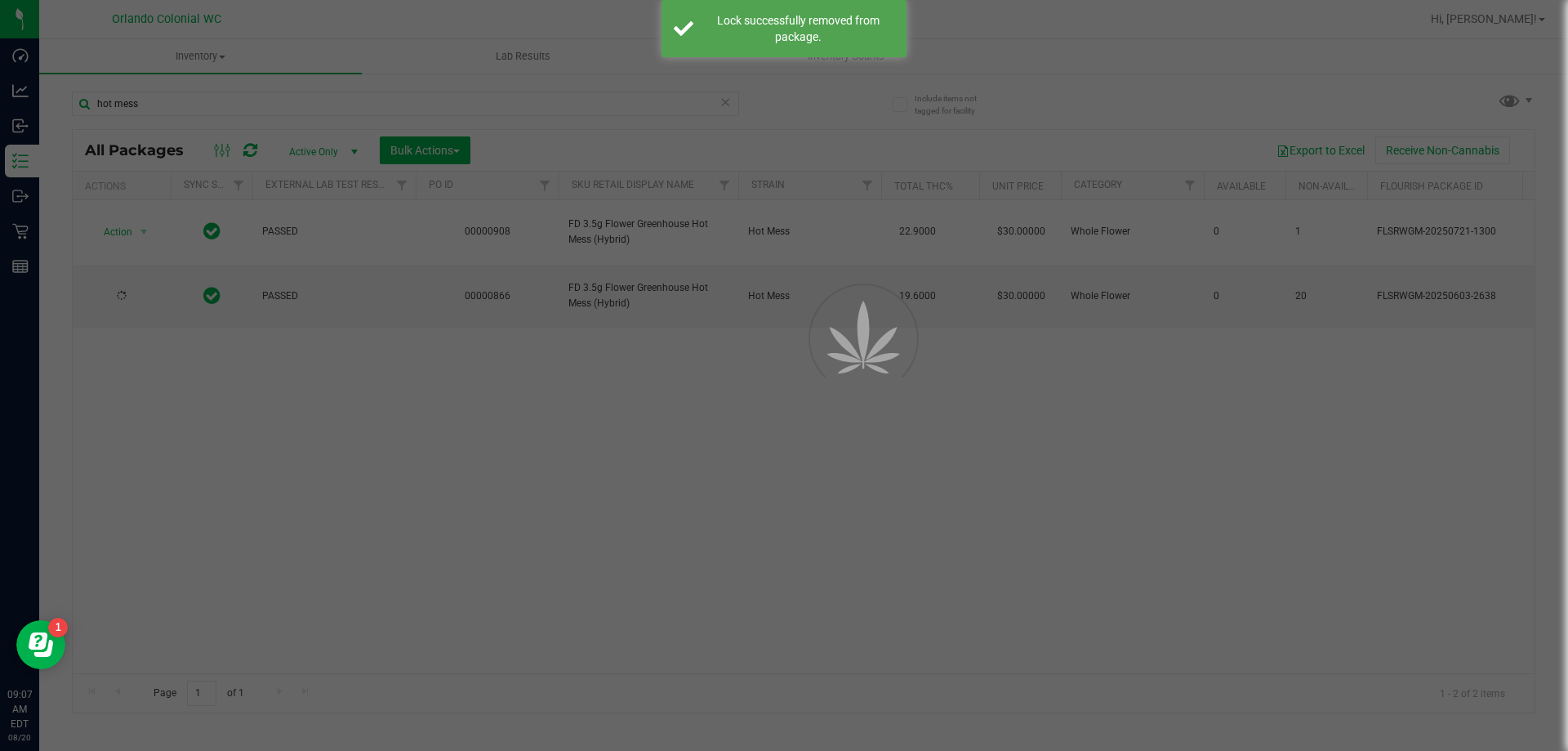
click at [300, 480] on div at bounding box center [784, 376] width 1568 height 751
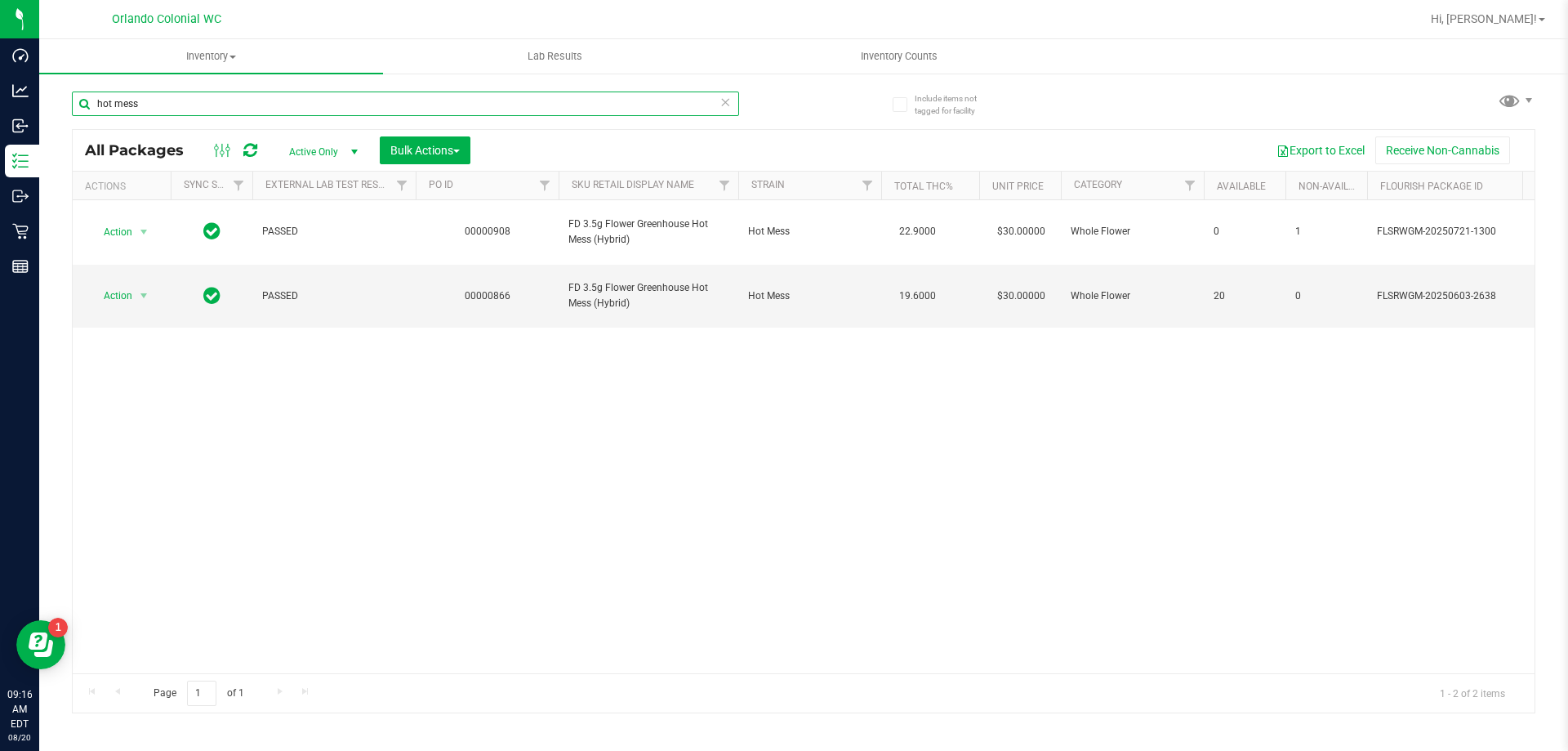
click at [148, 92] on input "hot mess" at bounding box center [405, 103] width 667 height 25
click at [151, 90] on div "hot mess" at bounding box center [437, 102] width 732 height 52
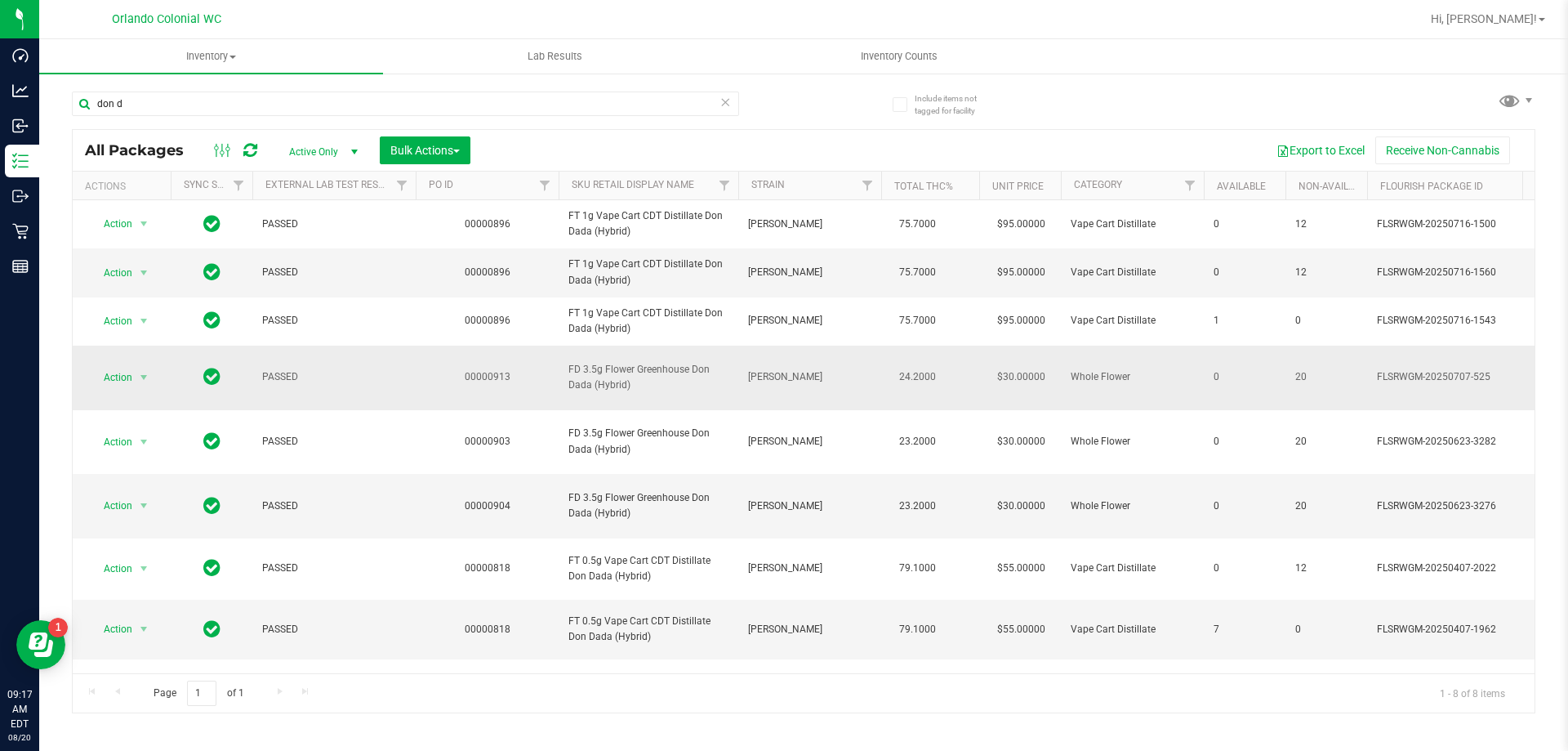
click at [615, 393] on span "FD 3.5g Flower Greenhouse Don Dada (Hybrid)" at bounding box center [648, 377] width 160 height 32
click at [612, 393] on span "FD 3.5g Flower Greenhouse Don Dada (Hybrid)" at bounding box center [648, 377] width 160 height 32
click at [613, 393] on span "FD 3.5g Flower Greenhouse Don Dada (Hybrid)" at bounding box center [648, 377] width 160 height 32
click at [614, 393] on span "FD 3.5g Flower Greenhouse Don Dada (Hybrid)" at bounding box center [648, 377] width 160 height 32
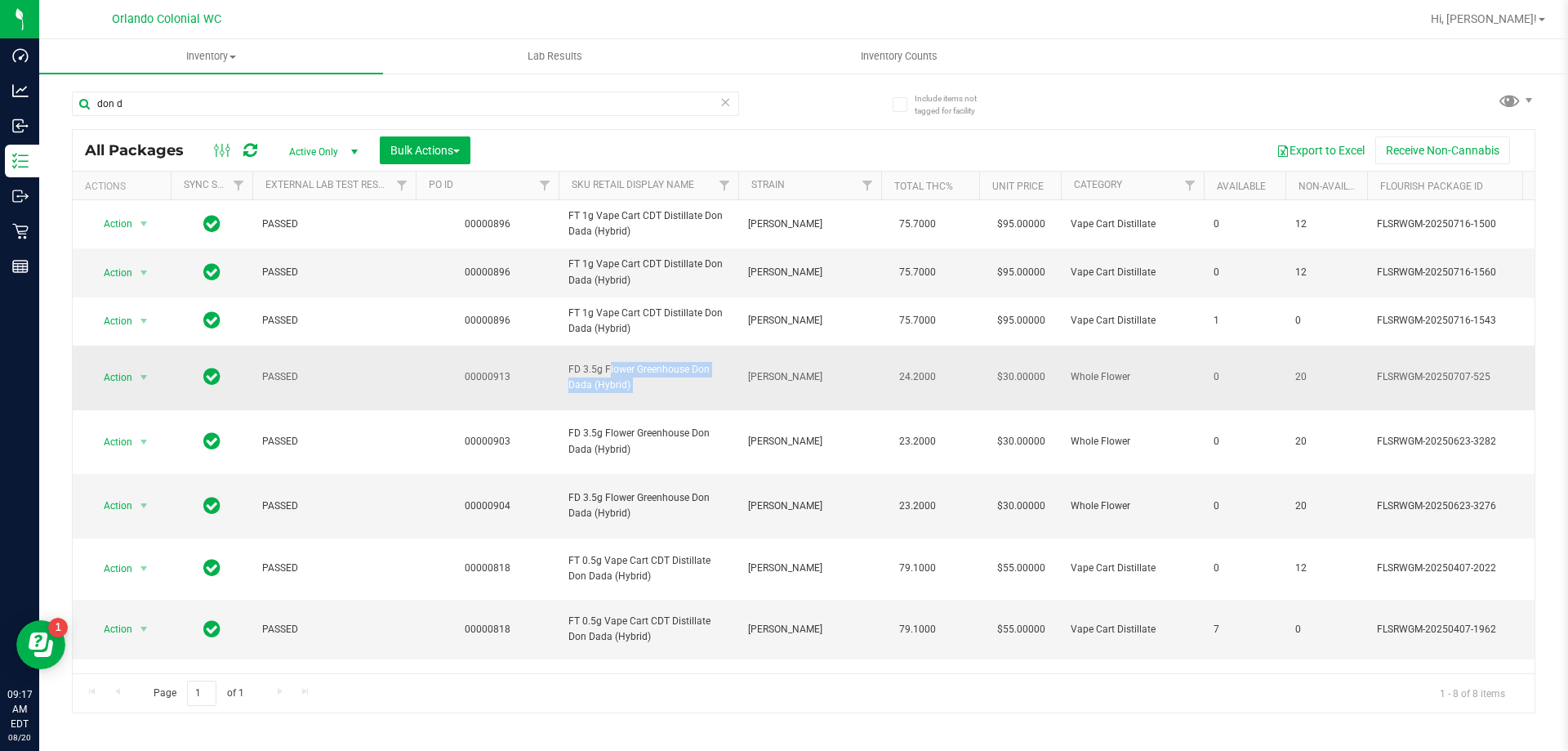
copy tr "FD 3.5g Flower Greenhouse Don Dada (Hybrid)"
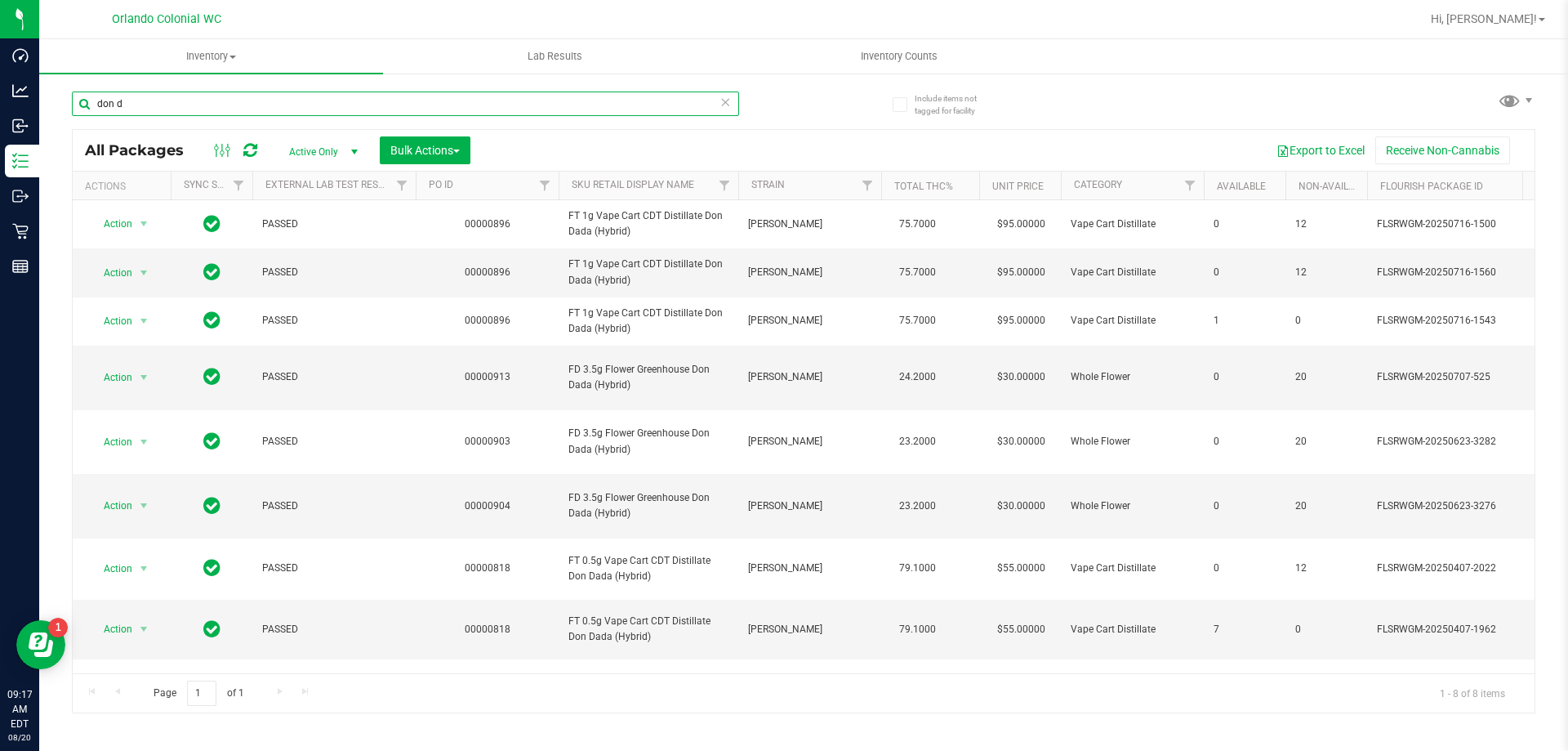
click at [286, 114] on input "don d" at bounding box center [405, 103] width 667 height 25
paste input "FD 3.5g Flower Greenhouse Don Dada (Hybrid)"
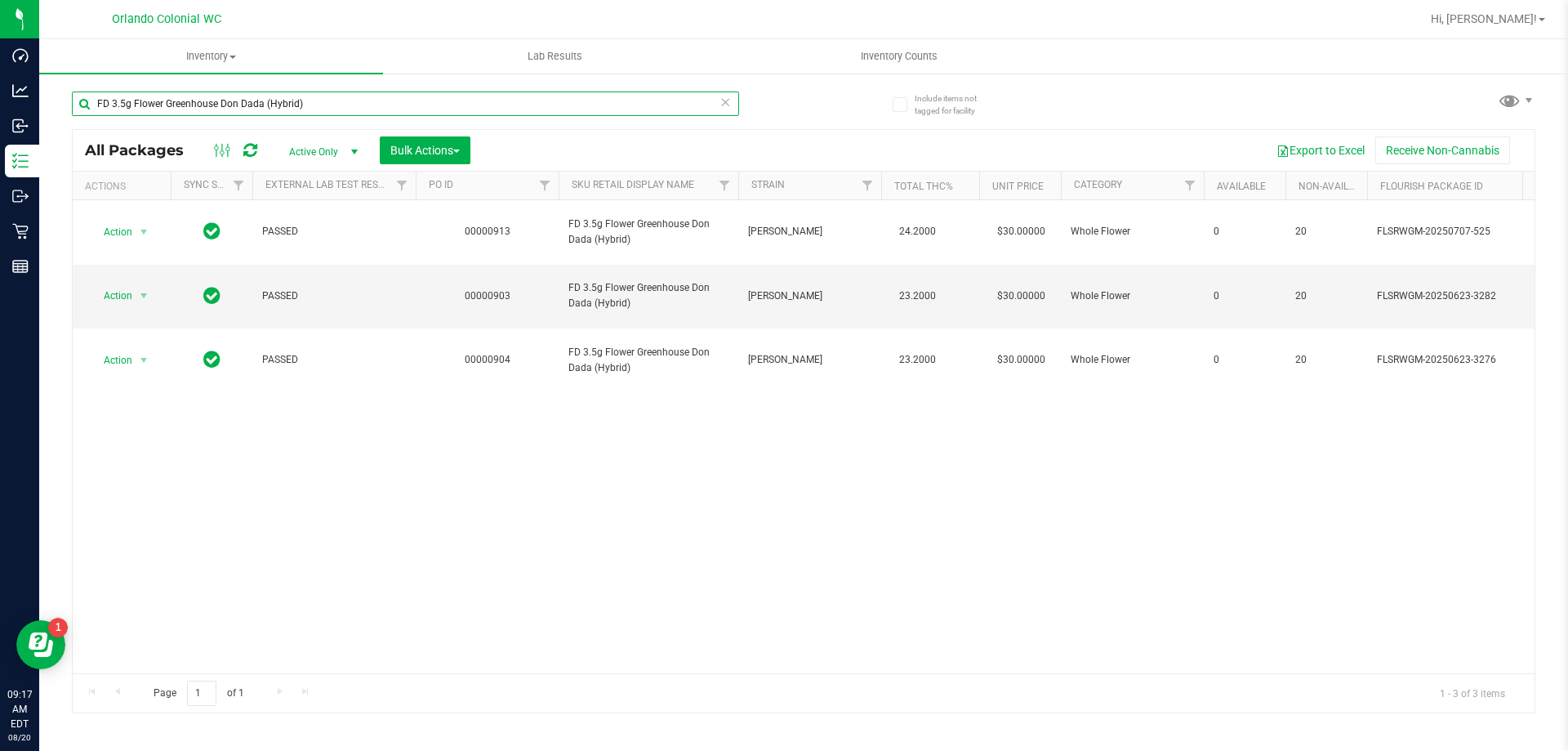
click at [490, 93] on input "FD 3.5g Flower Greenhouse Don Dada (Hybrid)" at bounding box center [405, 103] width 667 height 25
type input "FD 3.5g Flower Greenhouse Don Dada (Hybrid)"
click at [490, 89] on div "FD 3.5g Flower Greenhouse Don Dada (Hybrid)" at bounding box center [437, 102] width 732 height 52
click at [722, 102] on icon at bounding box center [725, 102] width 12 height 20
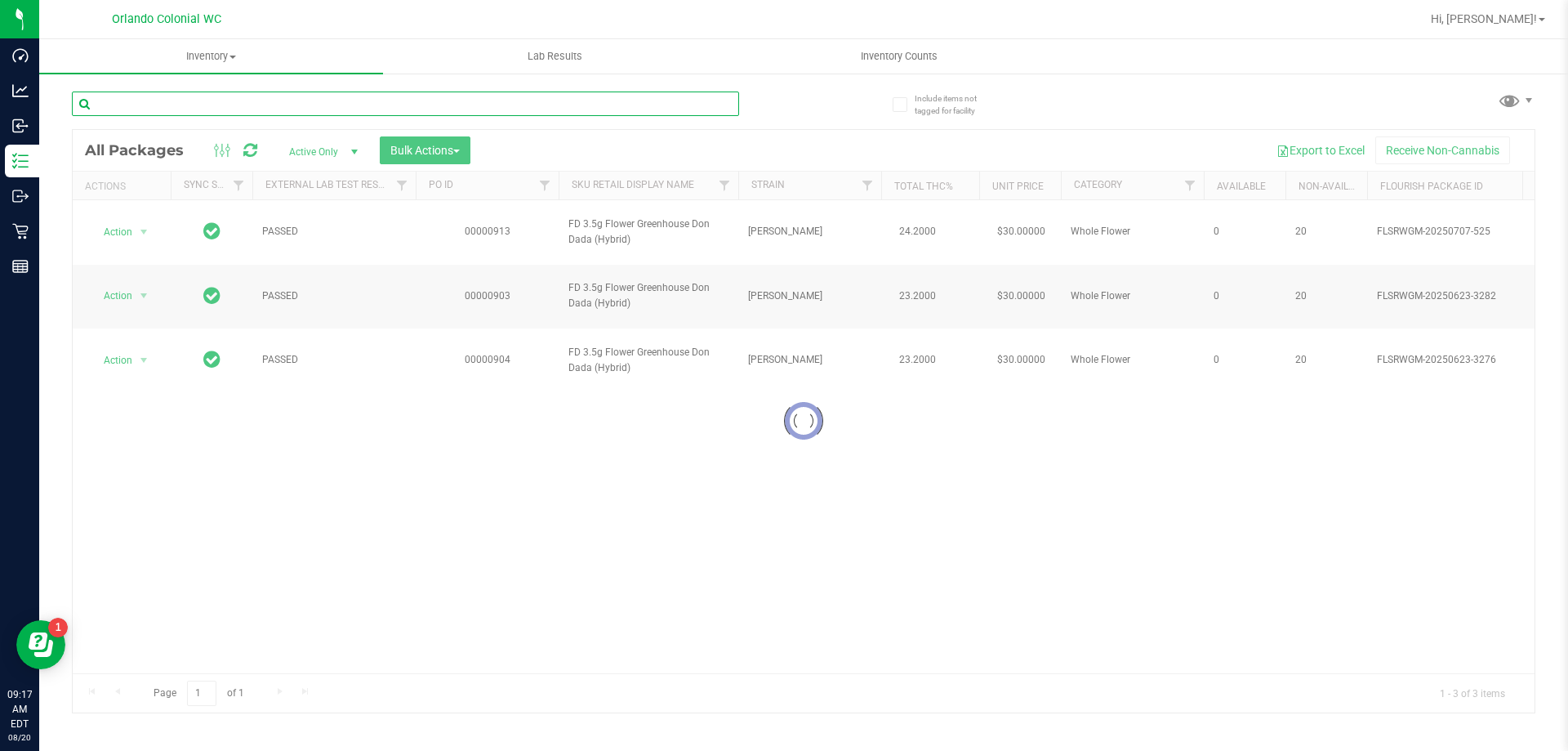
click at [697, 102] on input "text" at bounding box center [405, 103] width 667 height 25
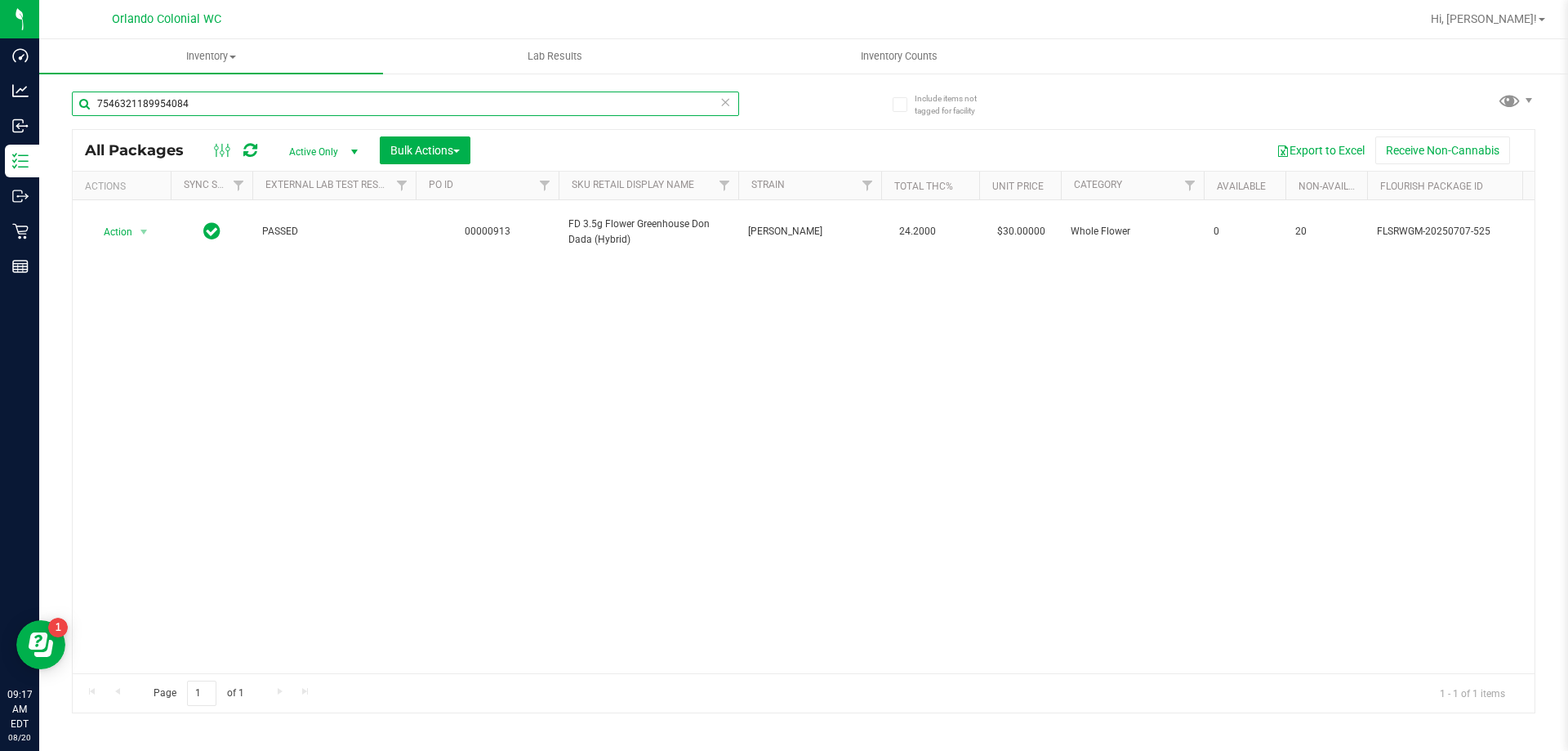
type input "7546321189954084"
click at [689, 350] on div "Action Action Edit attributes Global inventory Locate package Package audit log…" at bounding box center [804, 437] width 1462 height 473
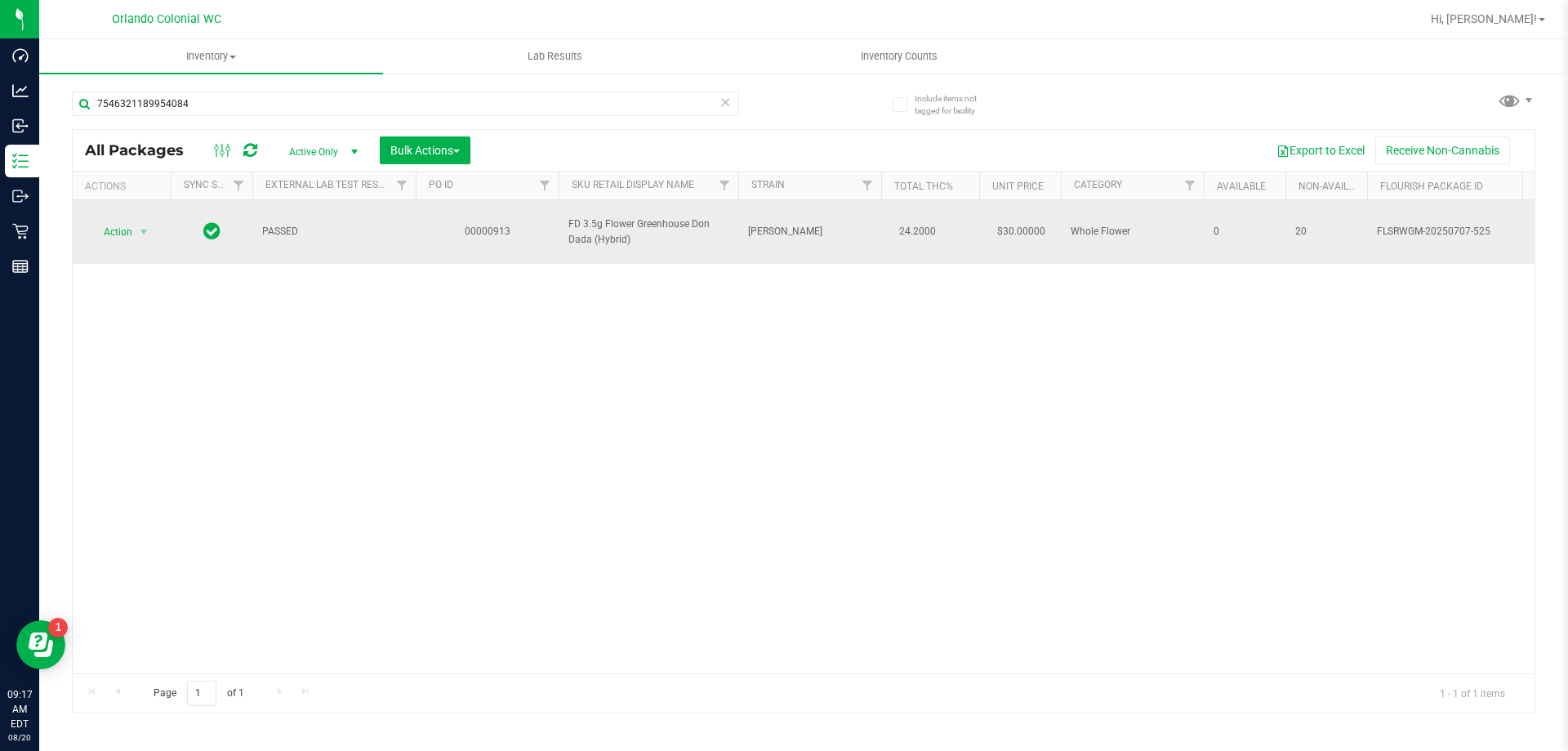
click at [107, 222] on span "Action" at bounding box center [110, 232] width 44 height 23
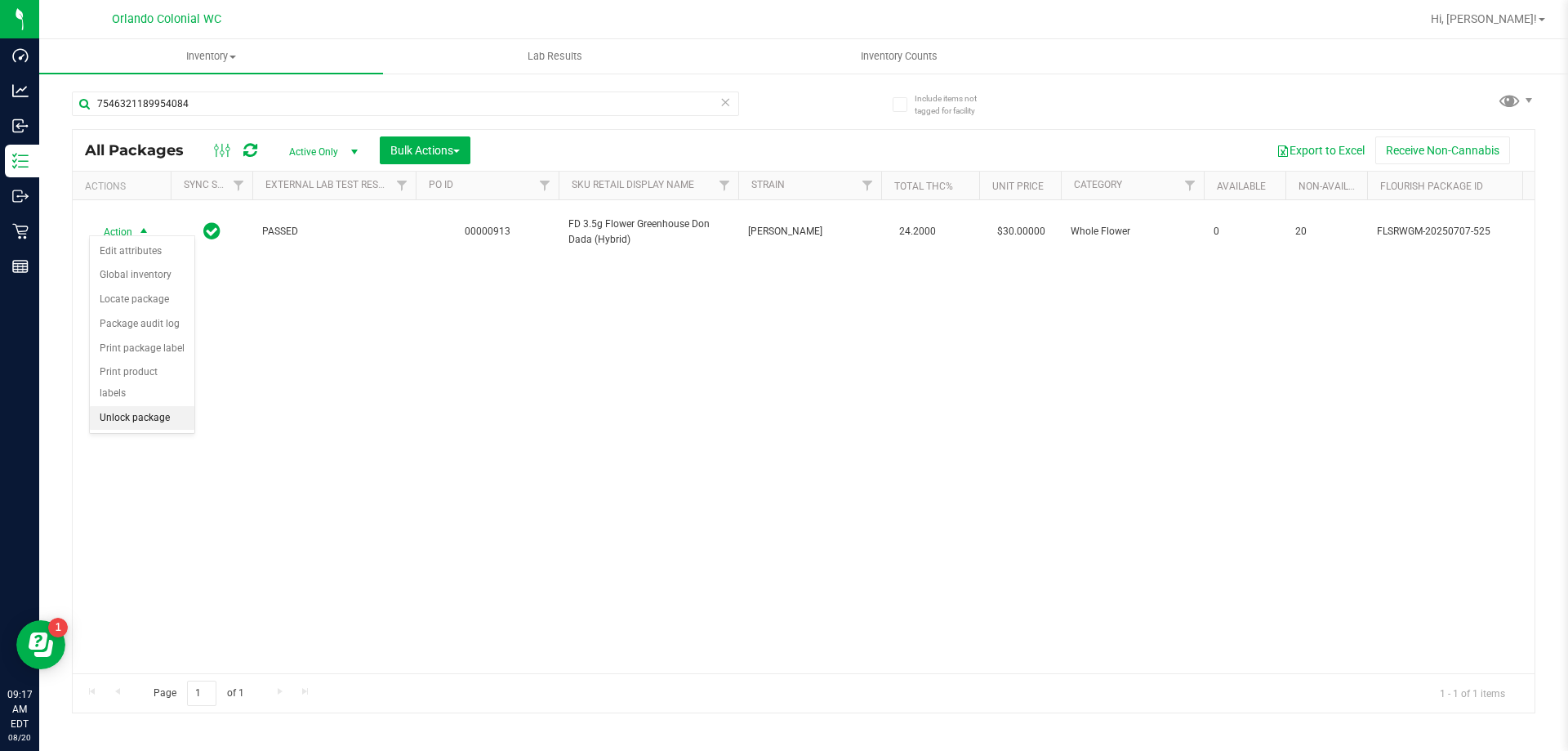
drag, startPoint x: 146, startPoint y: 391, endPoint x: 189, endPoint y: 420, distance: 51.9
click at [146, 406] on li "Unlock package" at bounding box center [142, 418] width 104 height 25
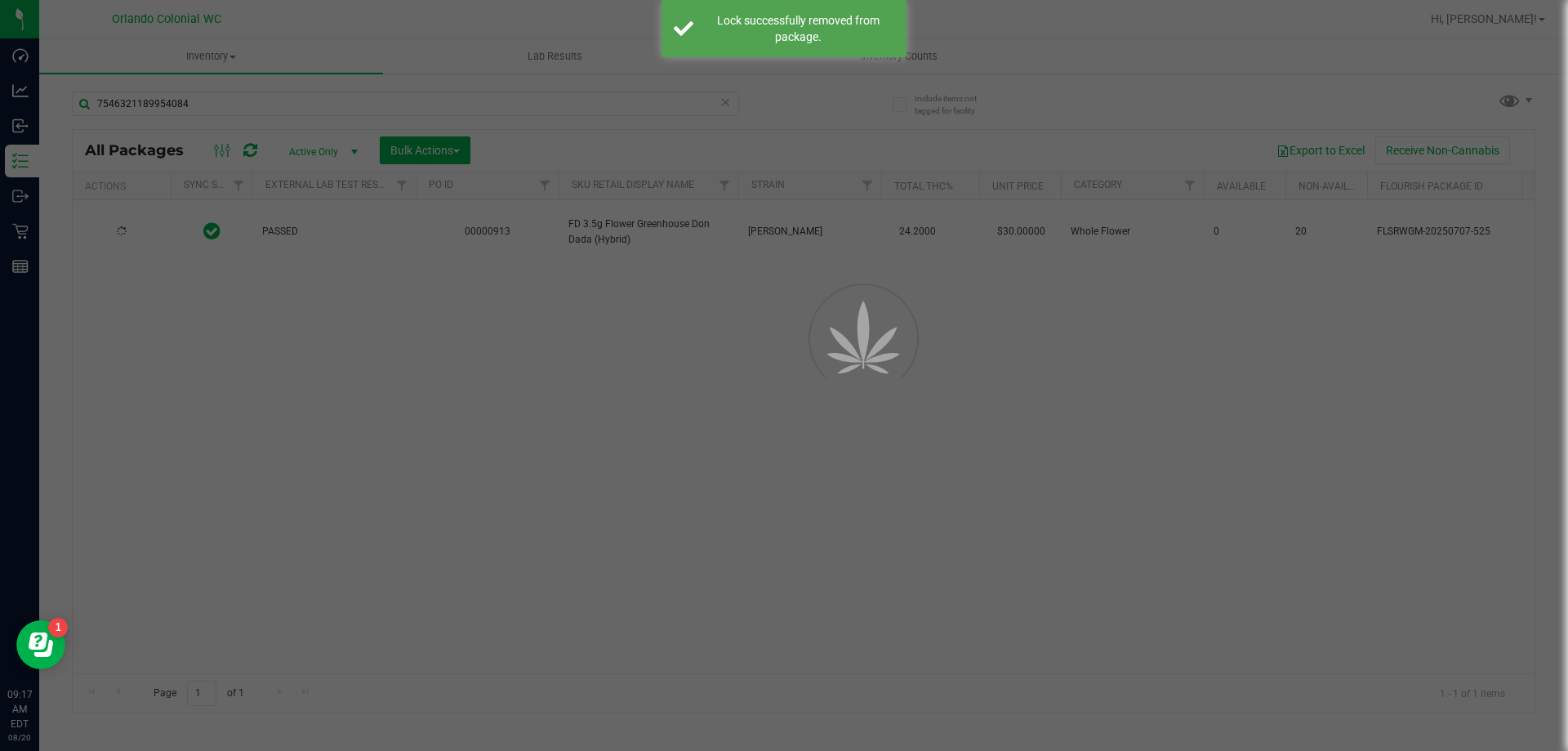
click at [215, 431] on div at bounding box center [784, 376] width 1568 height 751
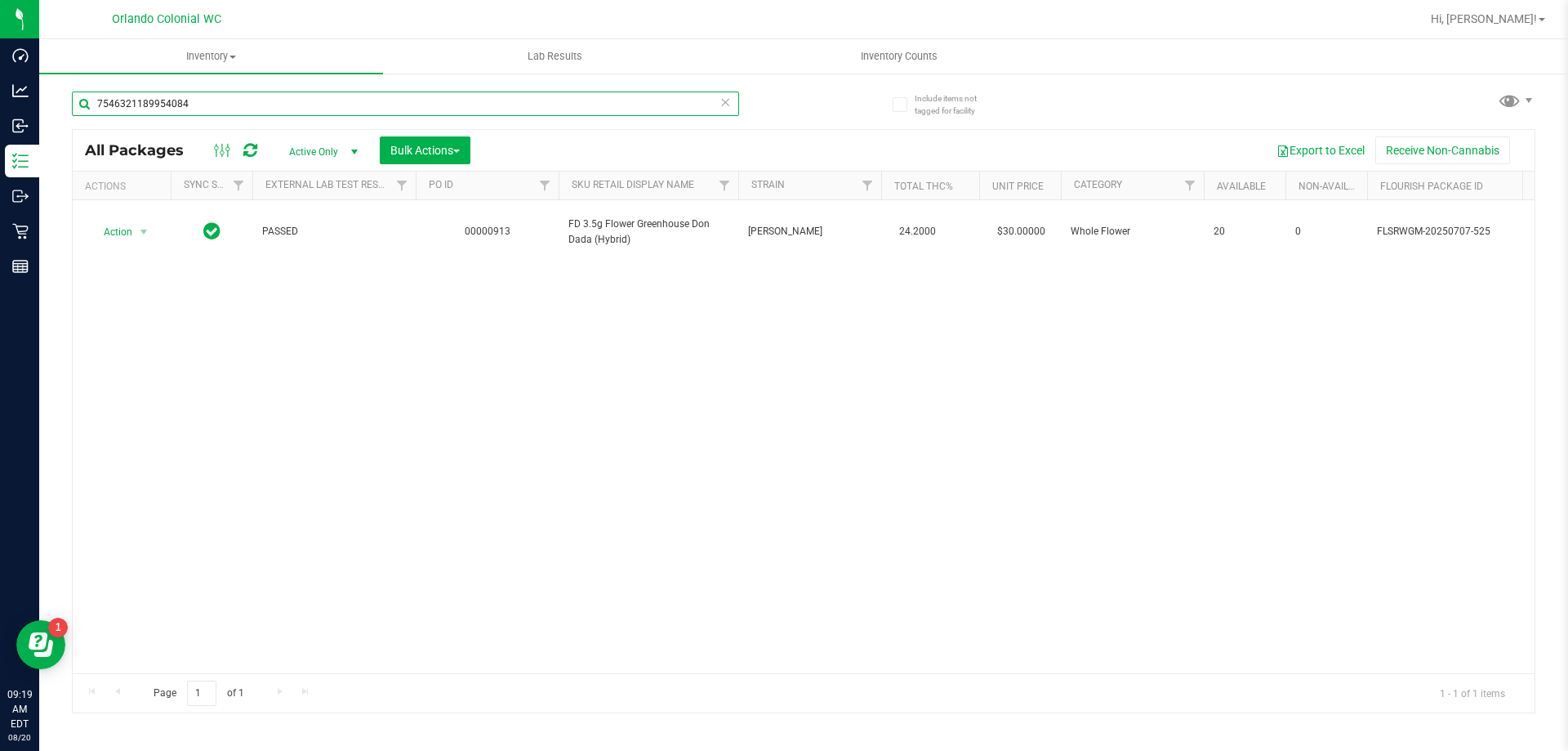
click at [225, 95] on input "7546321189954084" at bounding box center [405, 103] width 667 height 25
click at [225, 96] on input "7546321189954084" at bounding box center [405, 103] width 667 height 25
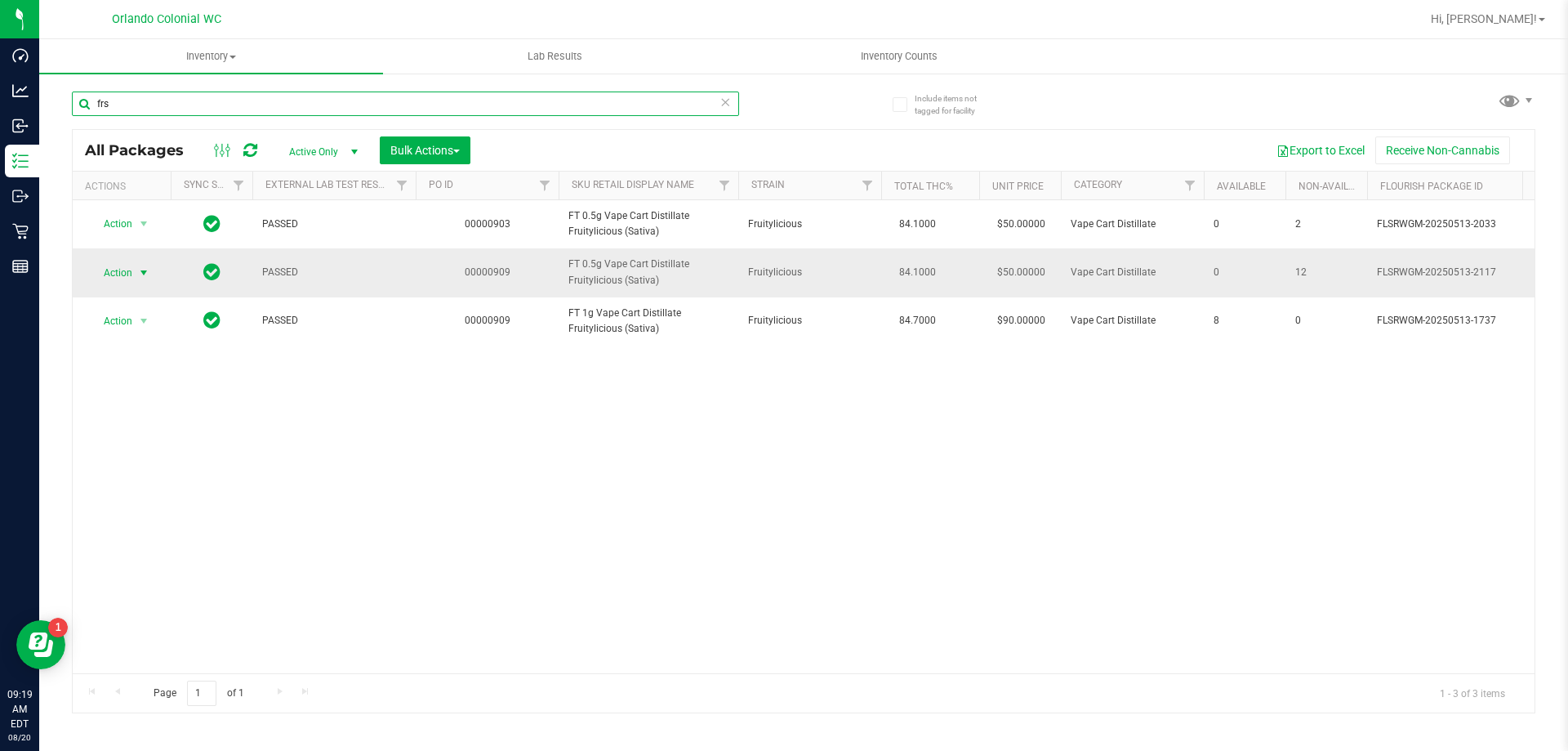
type input "frs"
click at [121, 270] on span "Action" at bounding box center [110, 272] width 44 height 23
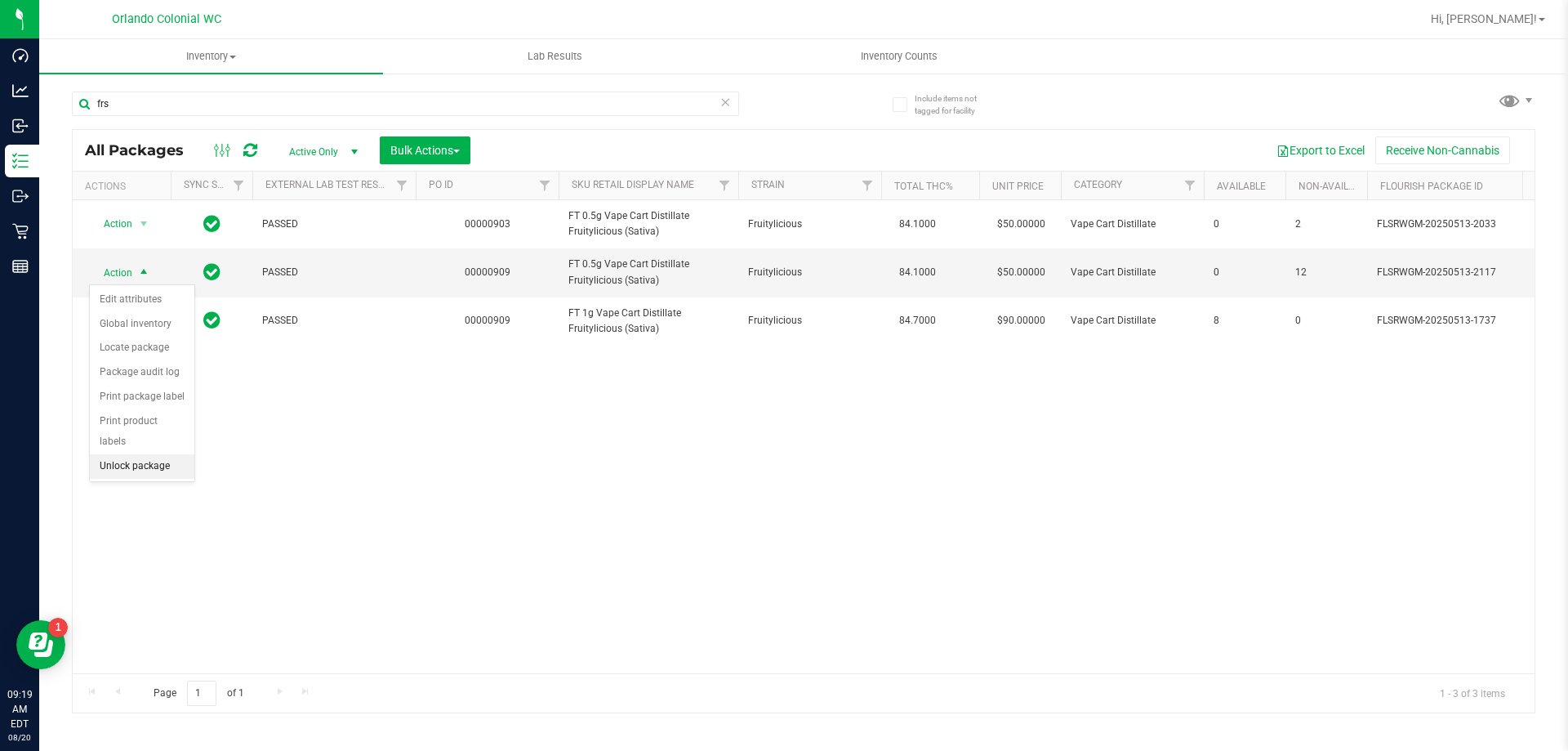
click at [137, 454] on li "Unlock package" at bounding box center [142, 466] width 104 height 25
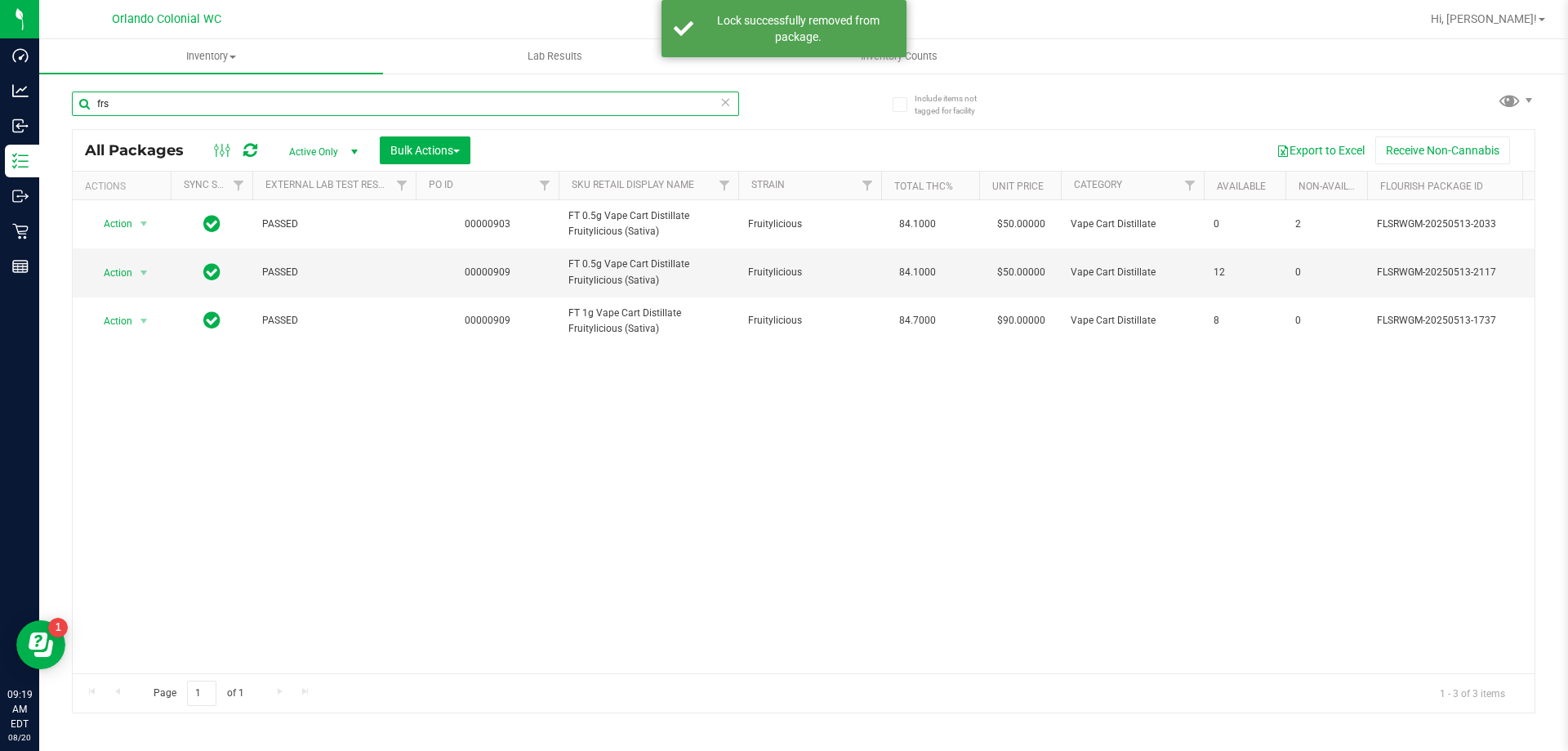
click at [122, 106] on input "frs" at bounding box center [405, 103] width 667 height 25
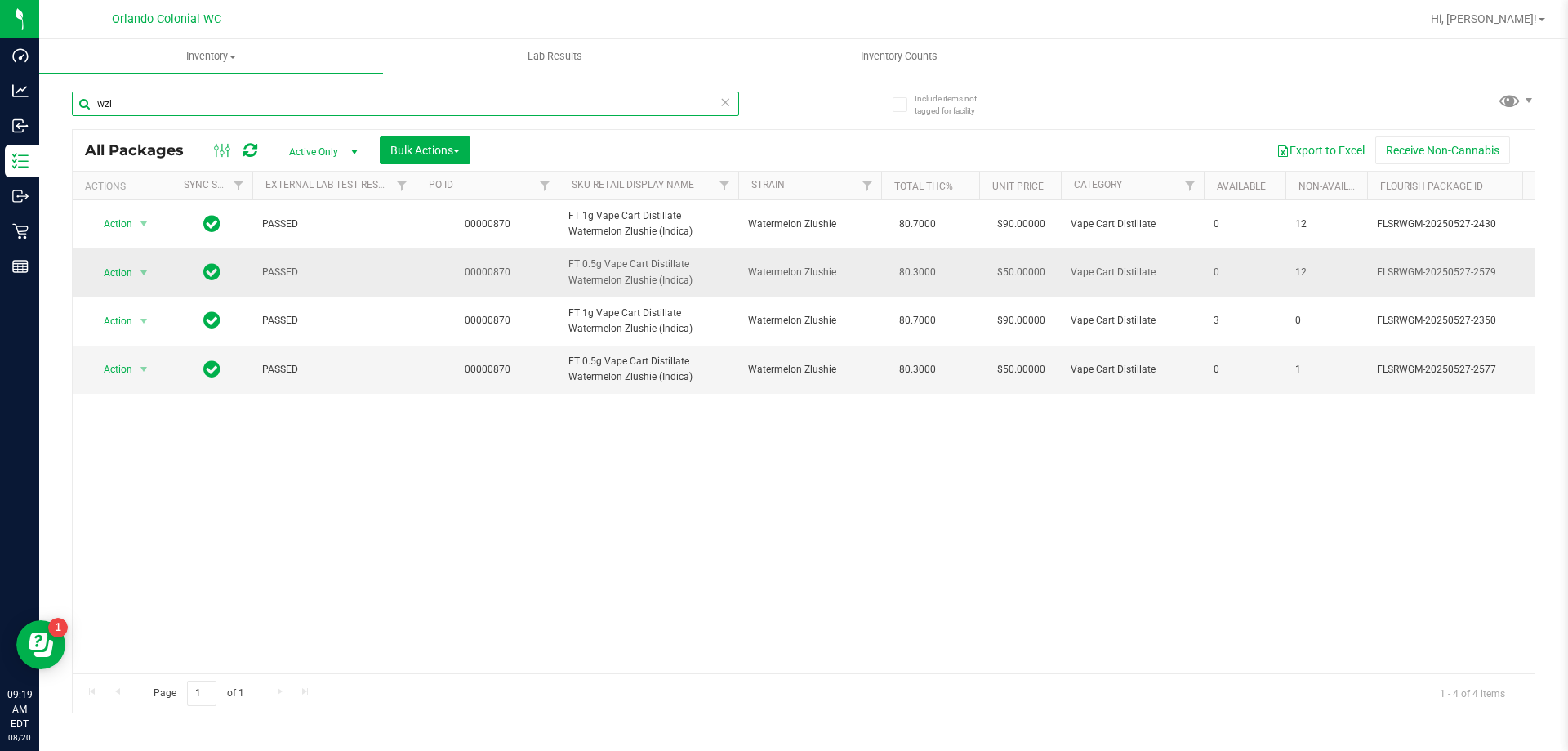
type input "wzl"
click at [587, 271] on span "FT 0.5g Vape Cart Distillate Watermelon Zlushie (Indica)" at bounding box center [648, 272] width 160 height 32
click at [107, 275] on span "Action" at bounding box center [110, 272] width 44 height 23
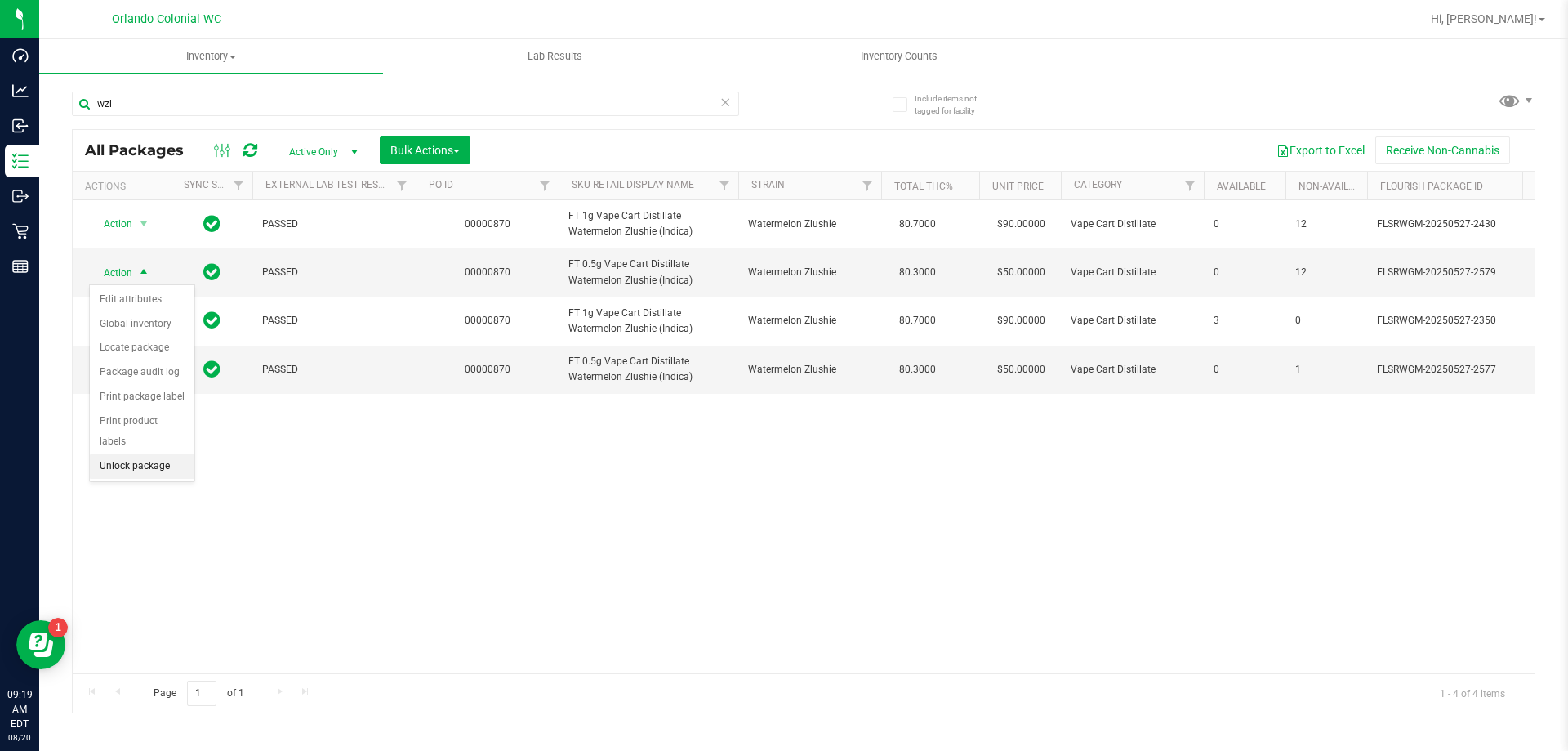
click at [154, 454] on li "Unlock package" at bounding box center [142, 466] width 104 height 25
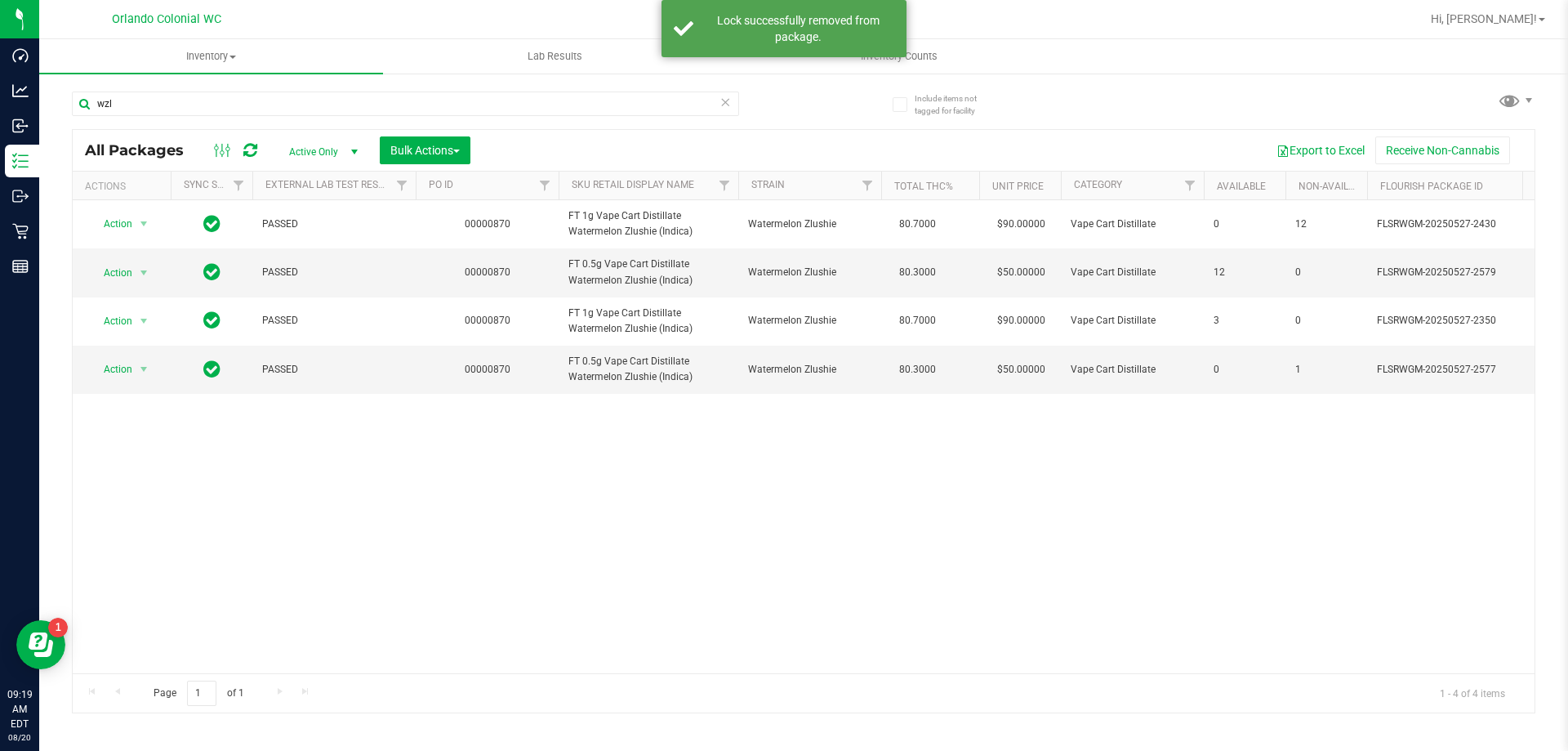
click at [306, 116] on div "wzl" at bounding box center [405, 110] width 667 height 37
click at [306, 115] on input "wzl" at bounding box center [405, 103] width 667 height 25
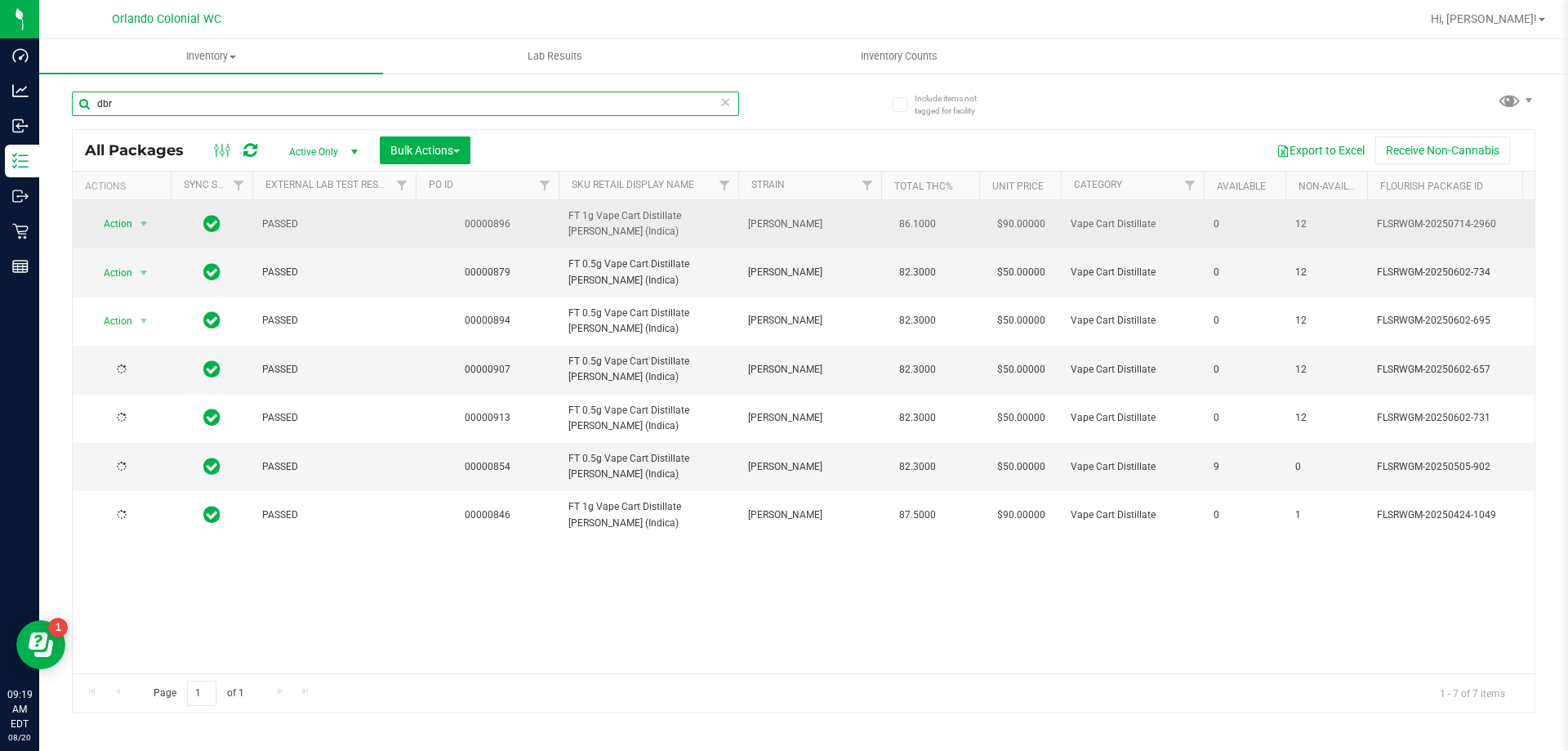
type input "dbr"
click at [629, 224] on span "FT 1g Vape Cart Distillate [PERSON_NAME] (Indica)" at bounding box center [648, 224] width 160 height 32
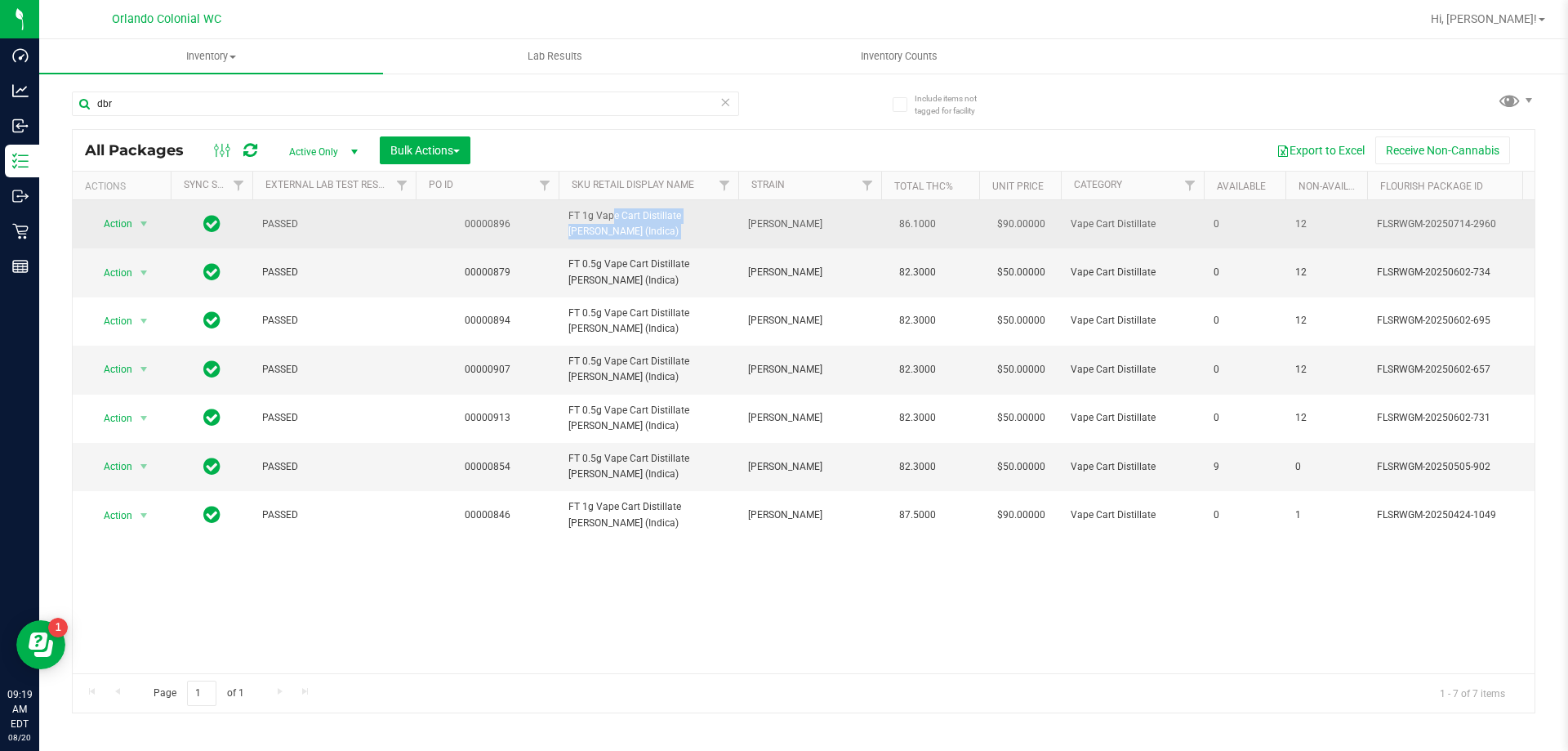
click at [629, 224] on span "FT 1g Vape Cart Distillate [PERSON_NAME] (Indica)" at bounding box center [648, 224] width 160 height 32
click at [134, 227] on span "select" at bounding box center [144, 224] width 21 height 23
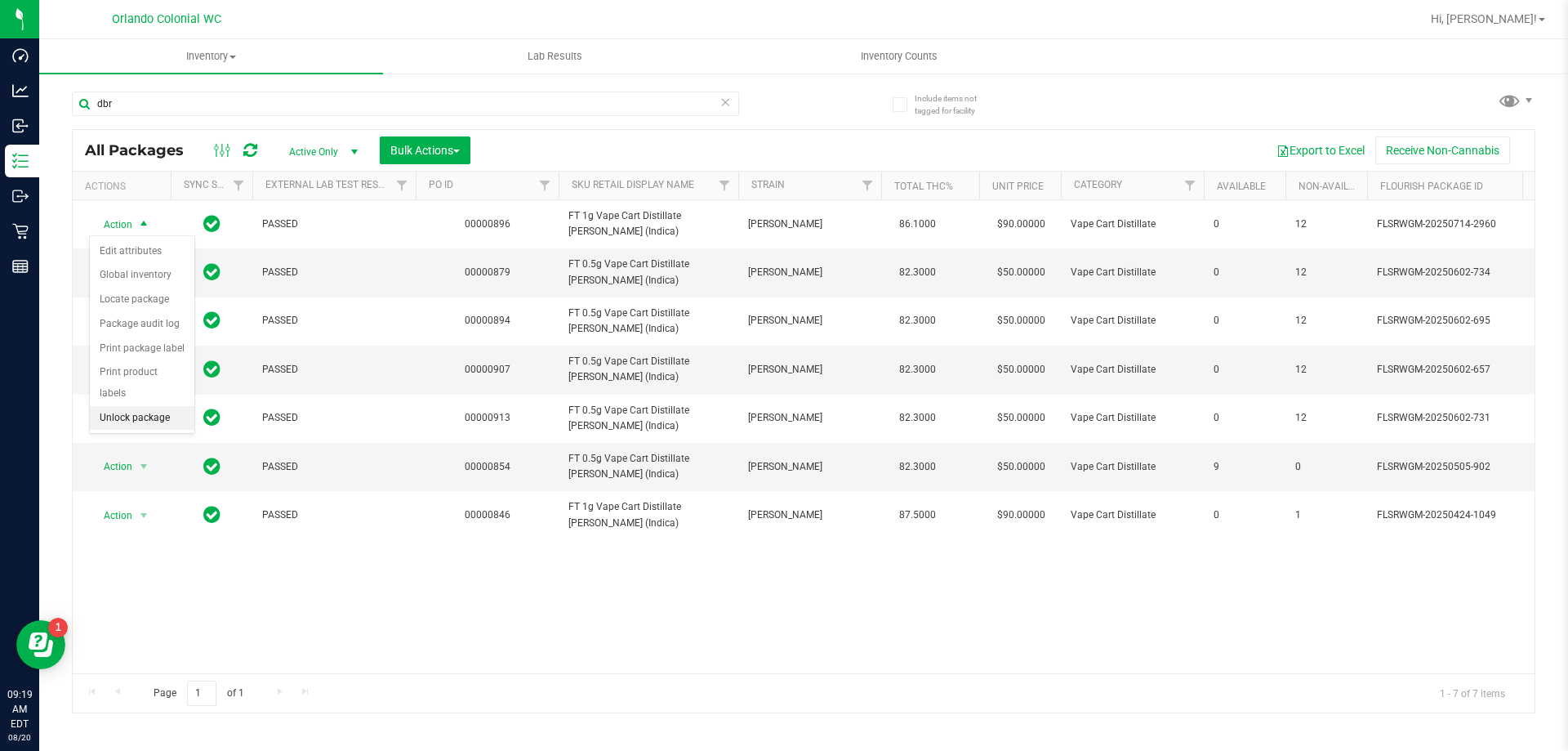
click at [138, 406] on li "Unlock package" at bounding box center [142, 418] width 104 height 25
